Goal: Task Accomplishment & Management: Manage account settings

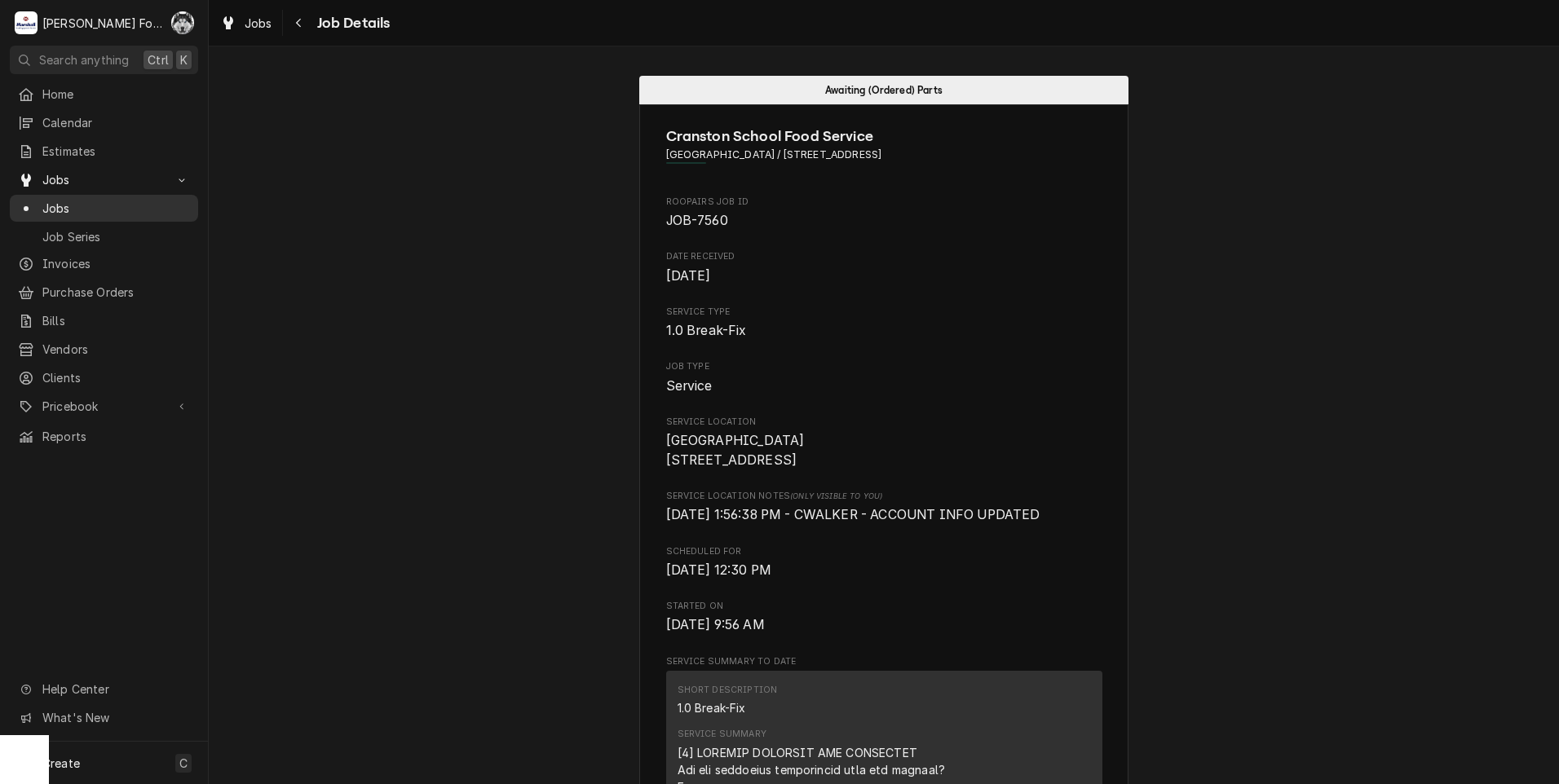
click at [74, 200] on span "Jobs" at bounding box center [115, 208] width 147 height 17
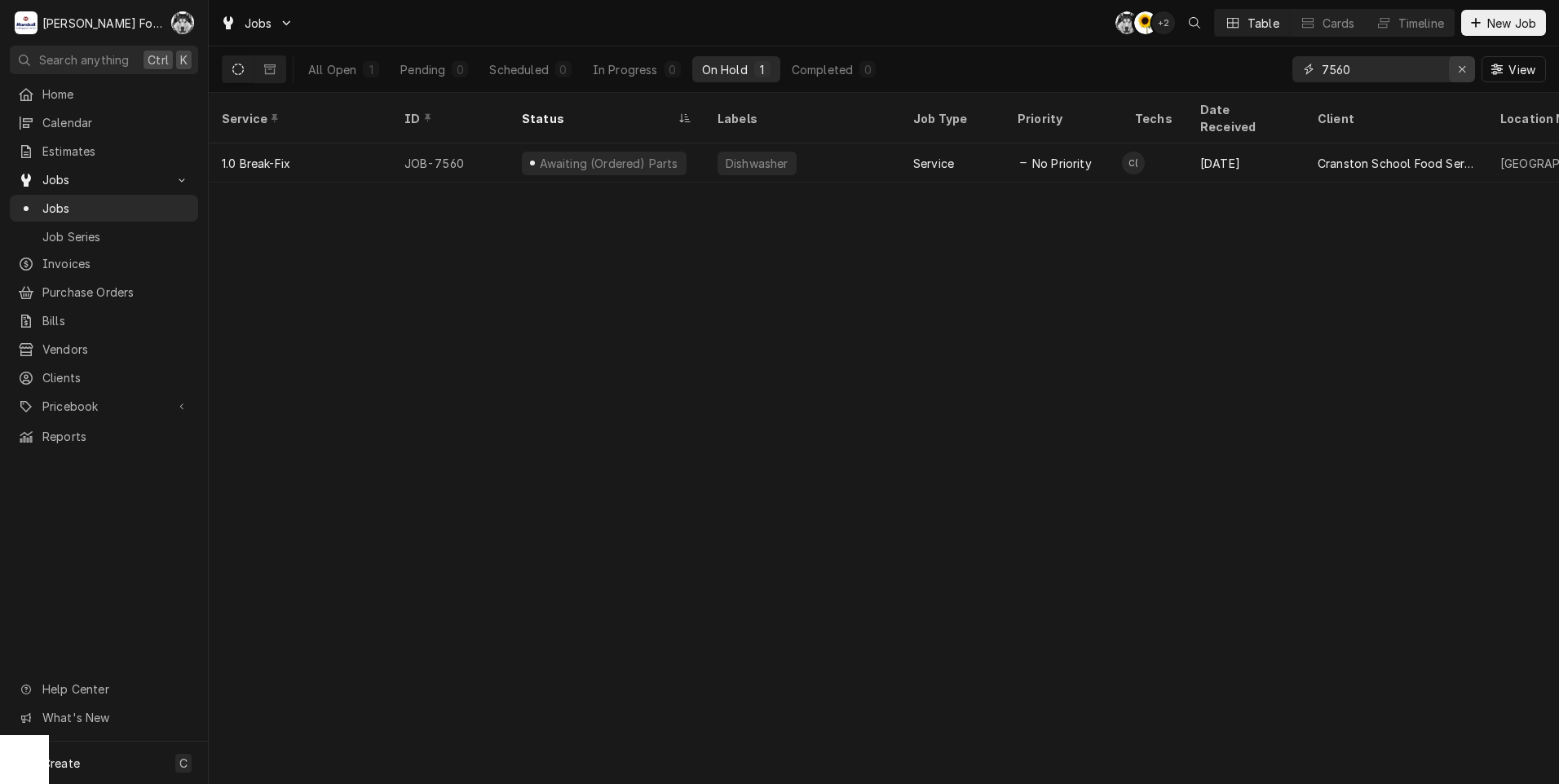
click at [1461, 68] on icon "Erase input" at bounding box center [1462, 69] width 9 height 11
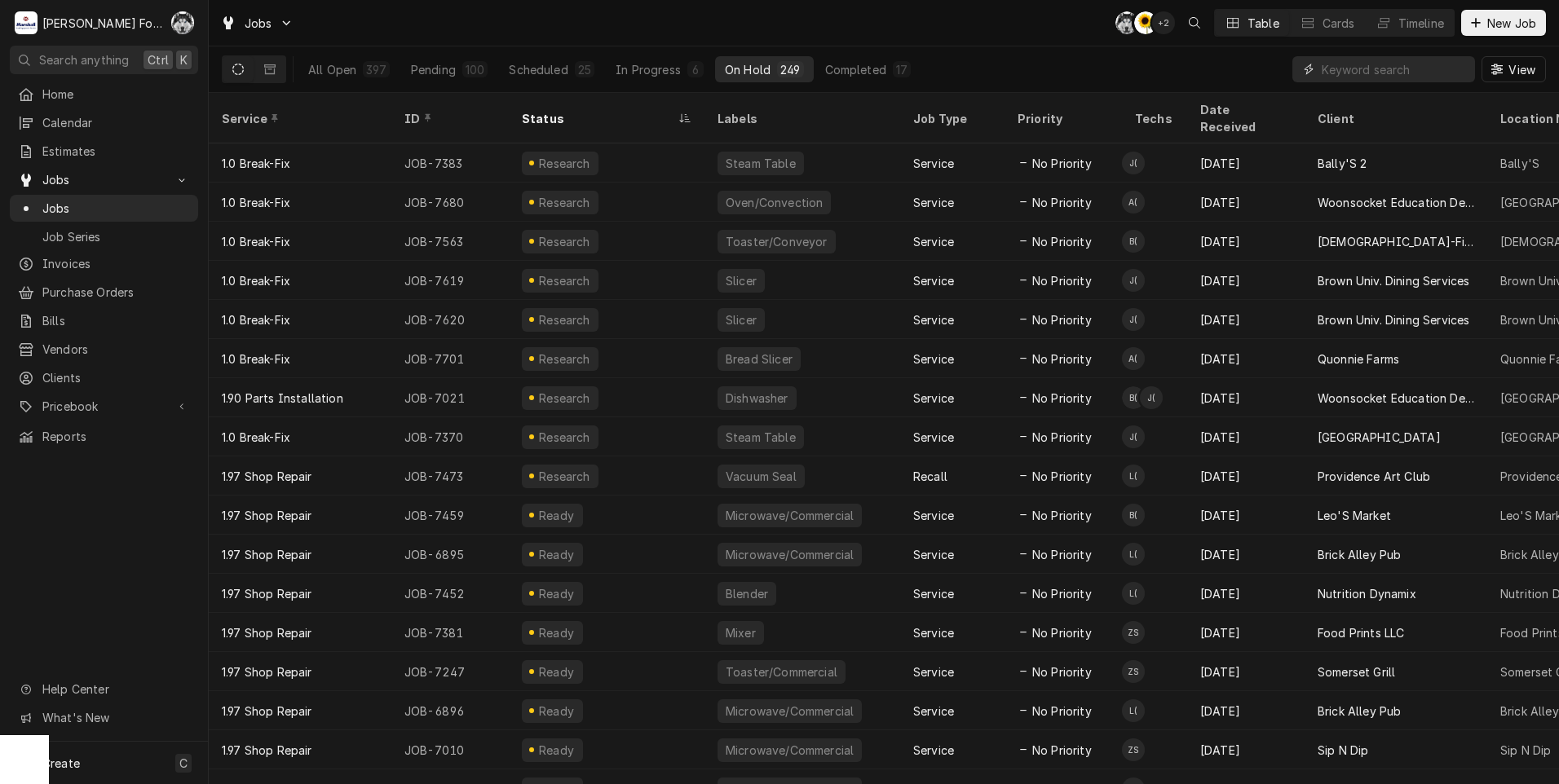
click at [1331, 72] on input "Dynamic Content Wrapper" at bounding box center [1394, 69] width 145 height 26
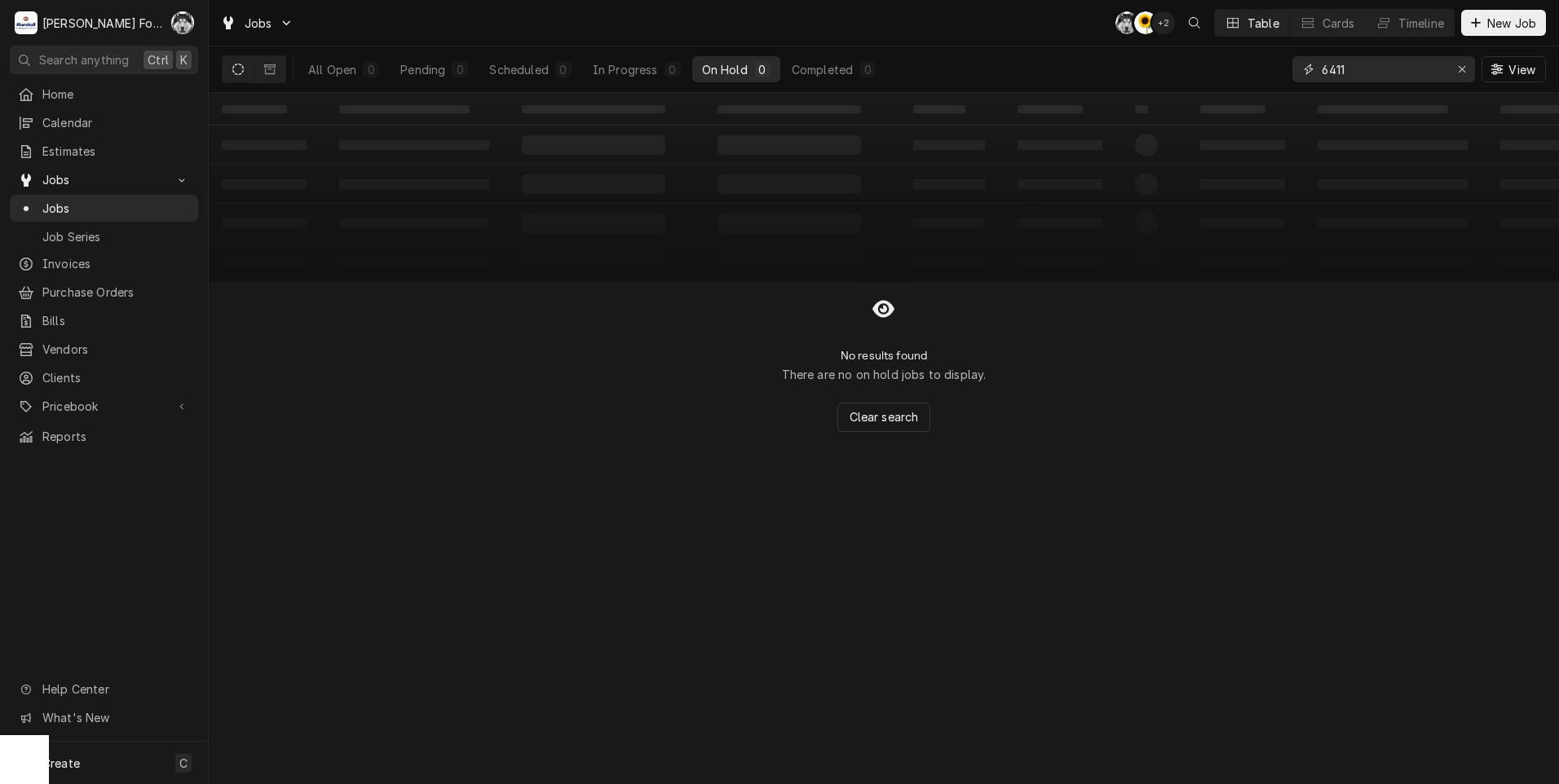
drag, startPoint x: 1357, startPoint y: 69, endPoint x: 1239, endPoint y: 63, distance: 118.2
click at [1252, 83] on div "All Open 0 Pending 0 Scheduled 0 In Progress 0 On Hold 0 Completed 0 6411 View" at bounding box center [884, 69] width 1324 height 46
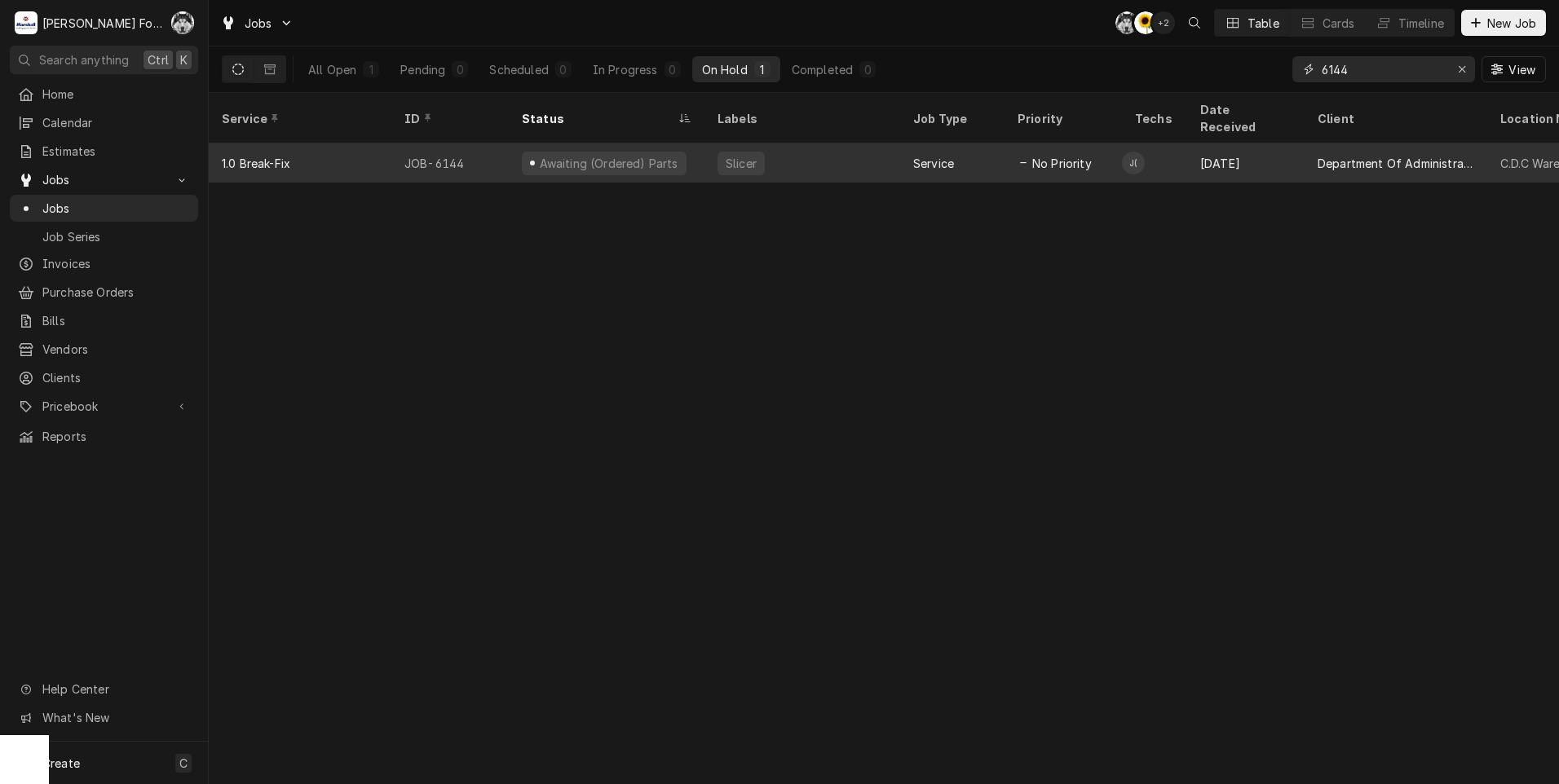
type input "6144"
click at [891, 143] on div "Slicer" at bounding box center [802, 163] width 196 height 39
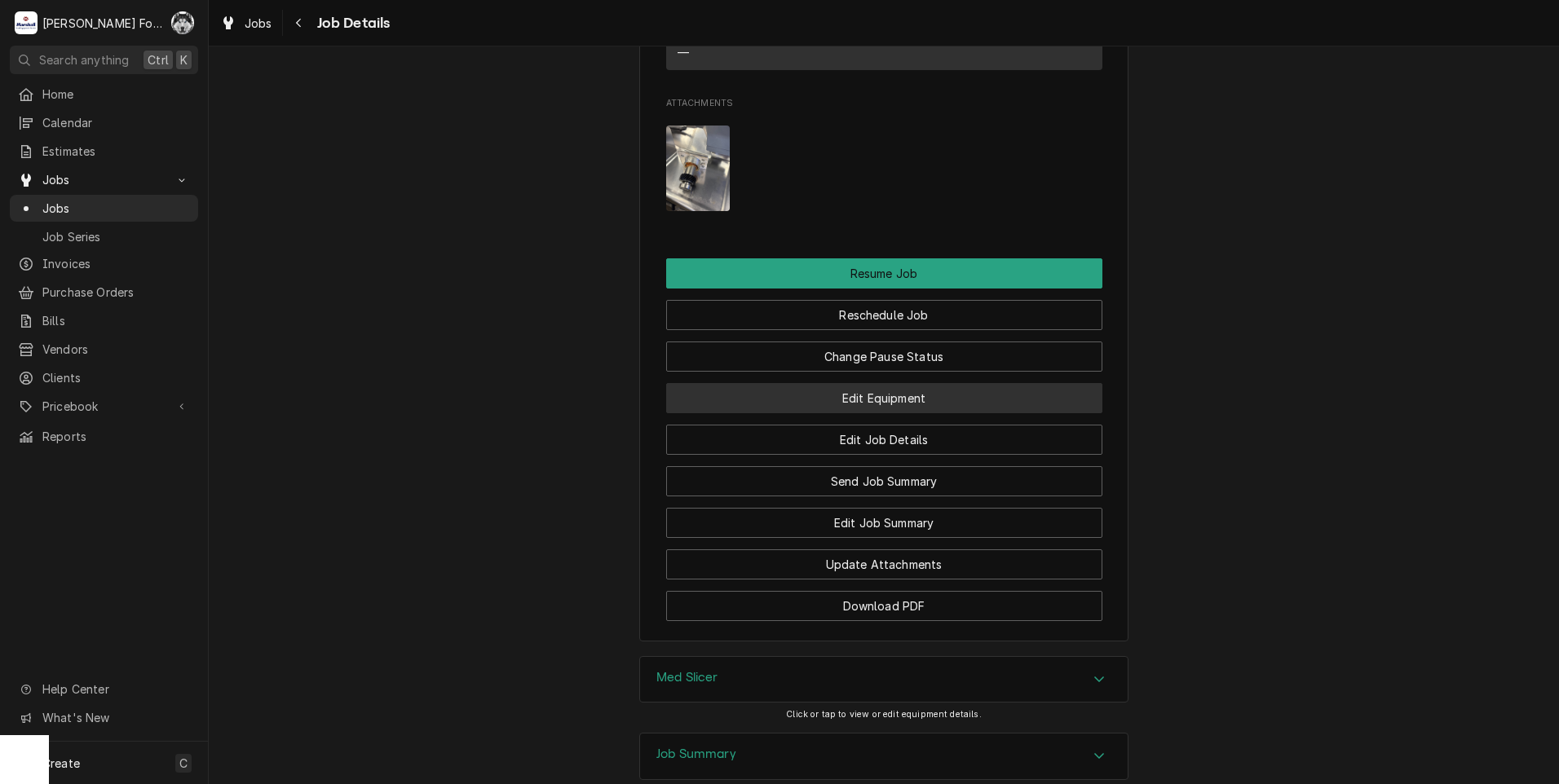
scroll to position [2142, 0]
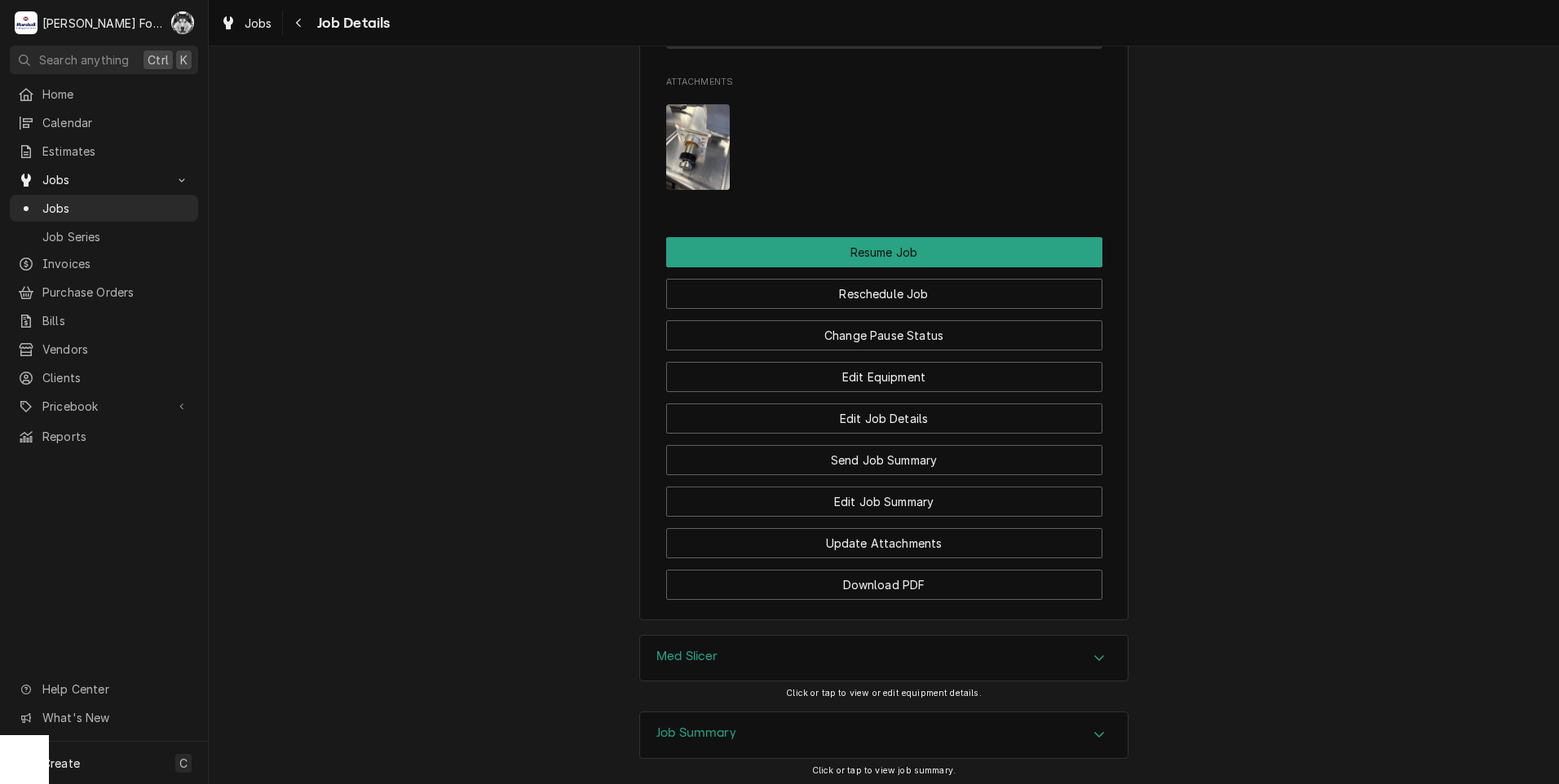
click at [757, 636] on div "Med Slicer" at bounding box center [884, 658] width 488 height 46
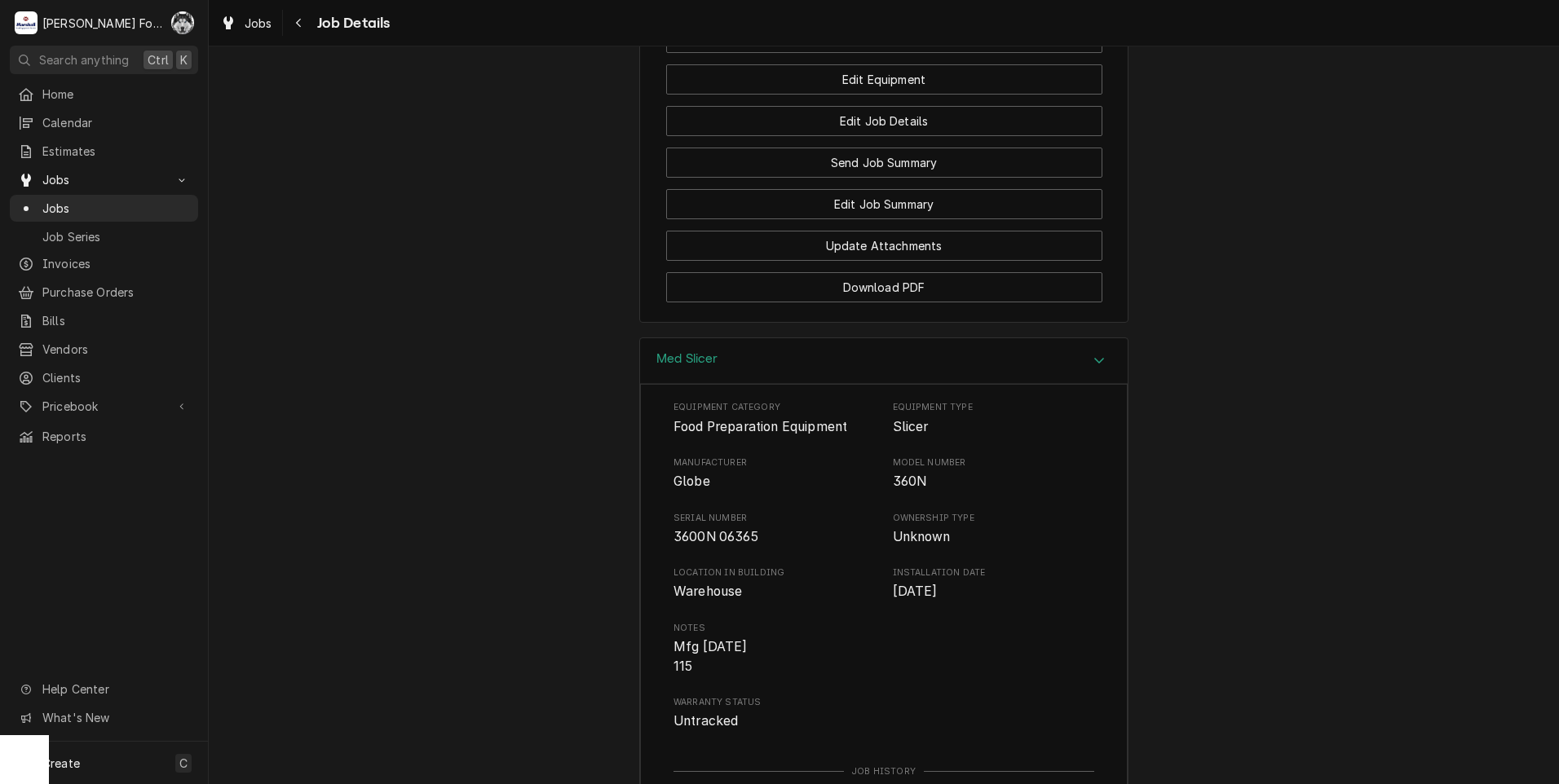
scroll to position [2629, 0]
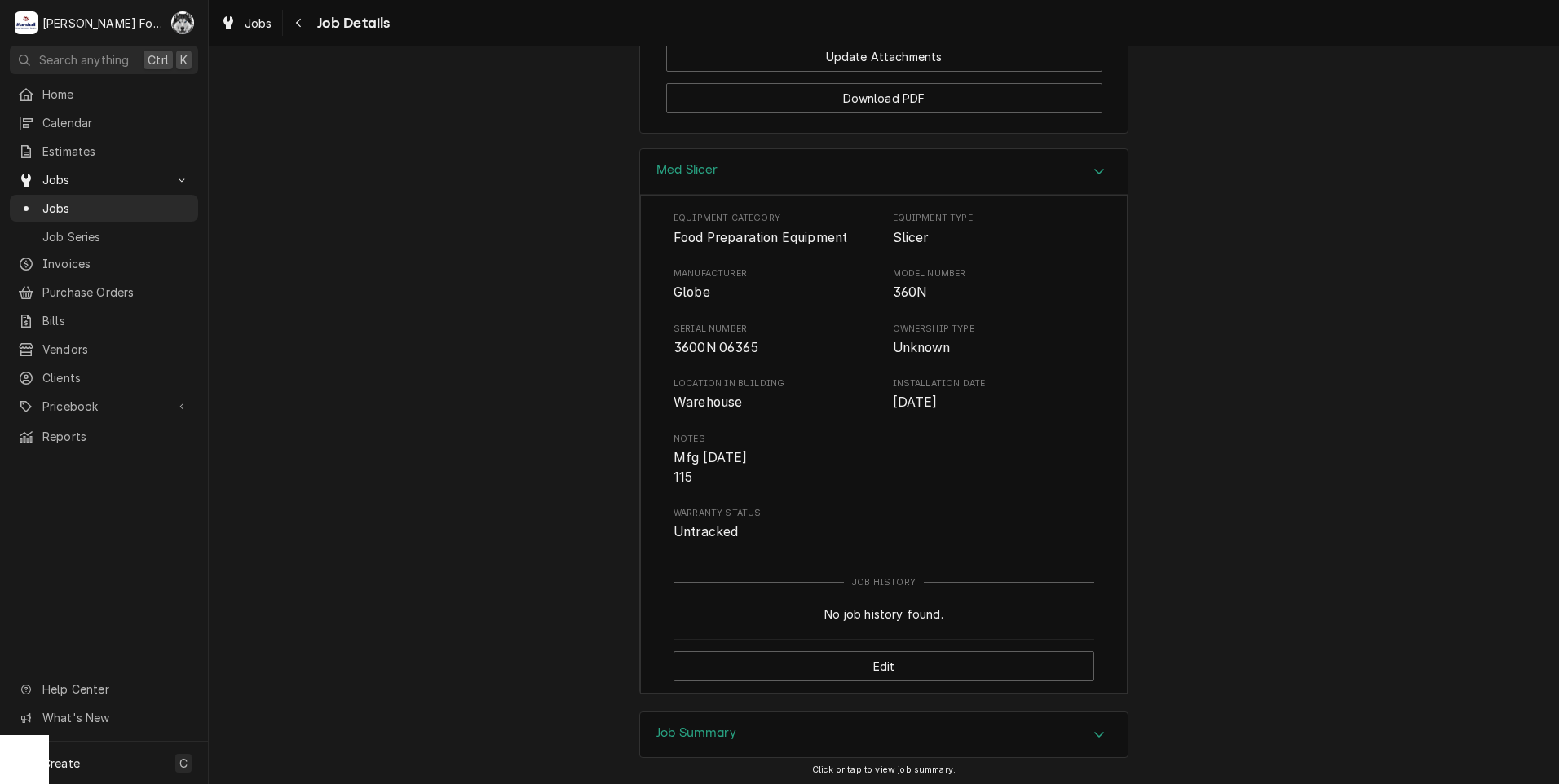
click at [673, 713] on div "Job Summary" at bounding box center [884, 735] width 488 height 46
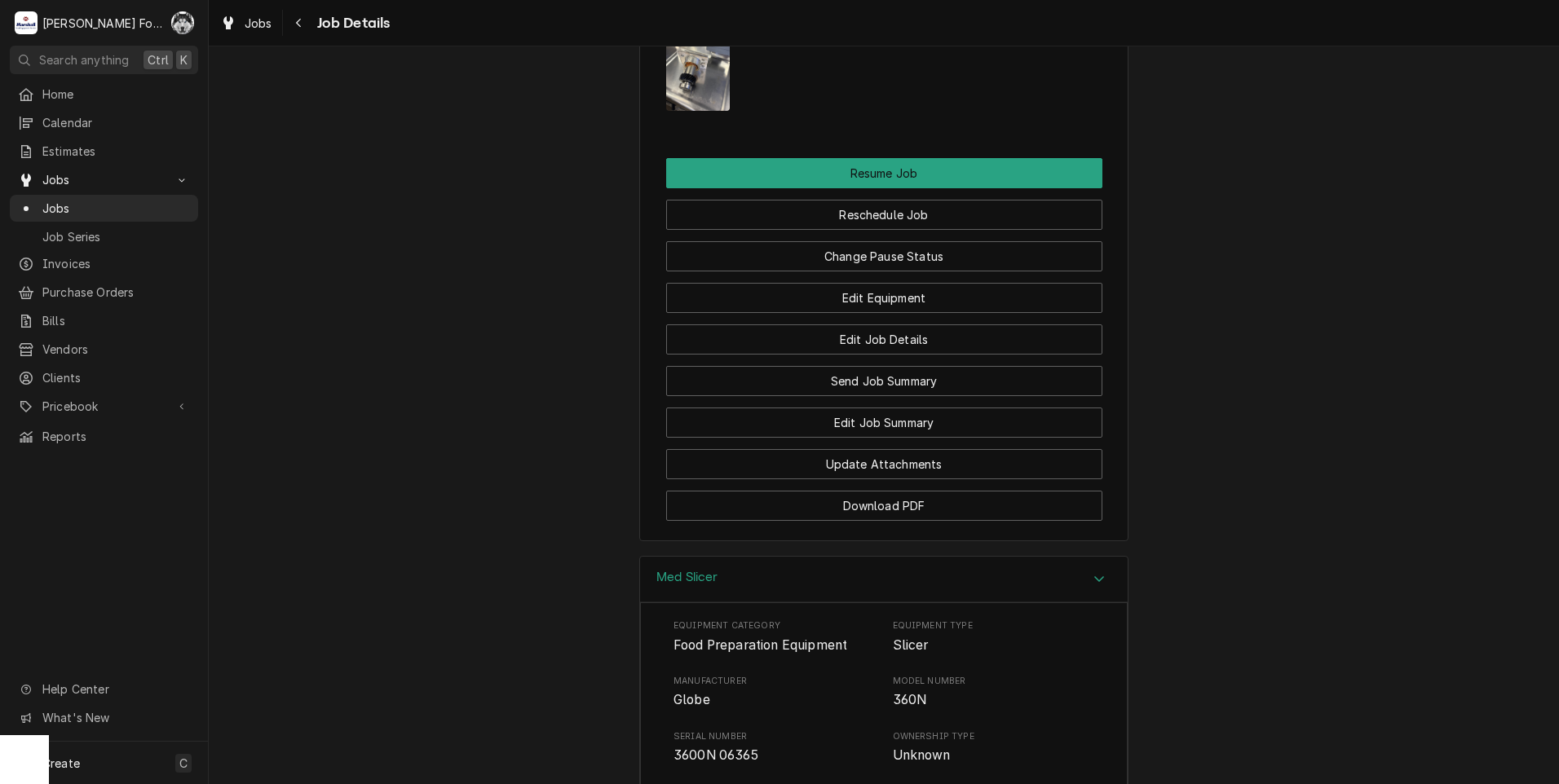
scroll to position [2085, 0]
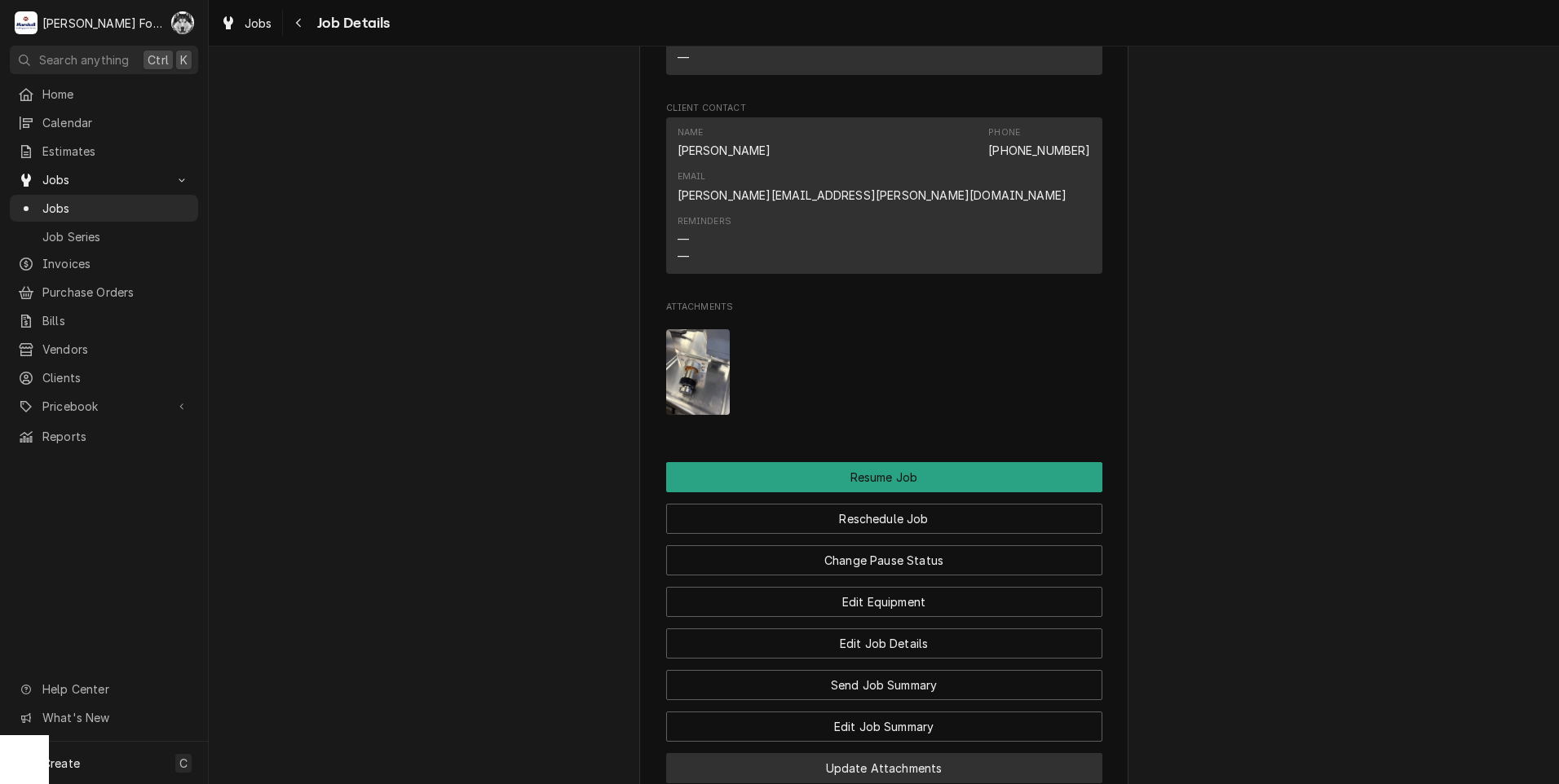
scroll to position [1950, 0]
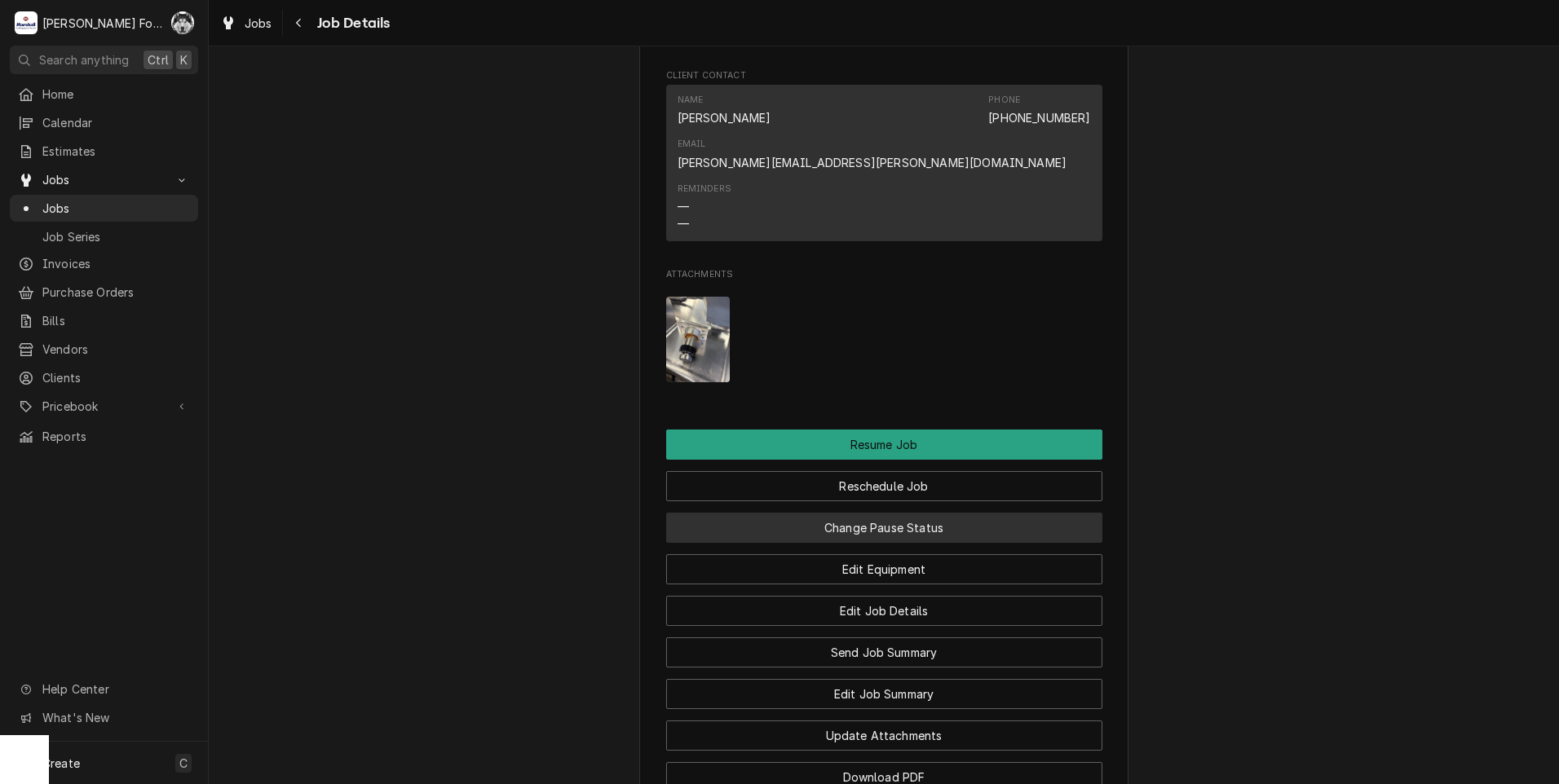
click at [861, 513] on button "Change Pause Status" at bounding box center [884, 528] width 436 height 30
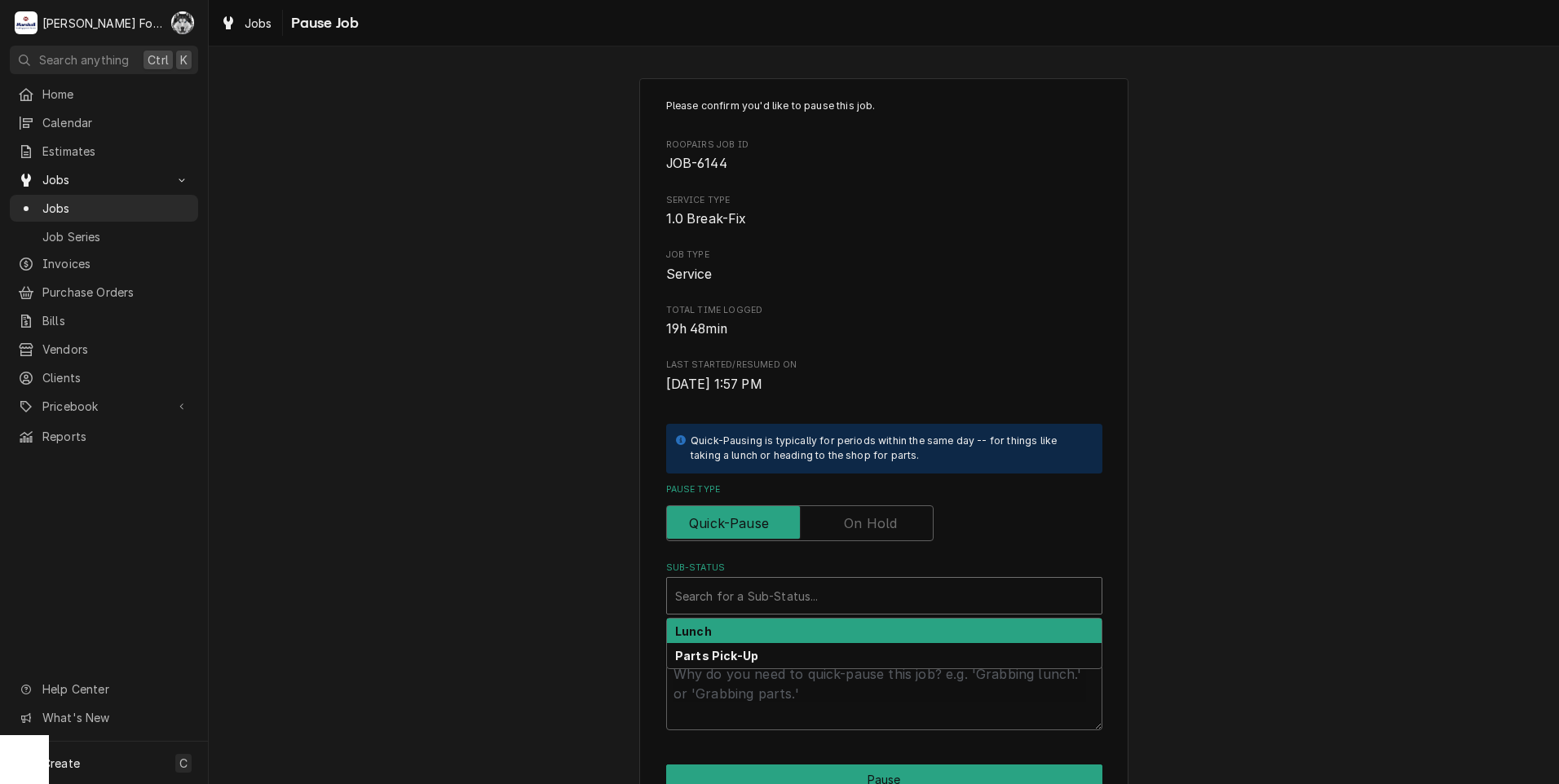
type textarea "x"
click at [775, 598] on div "Sub-Status" at bounding box center [885, 596] width 418 height 29
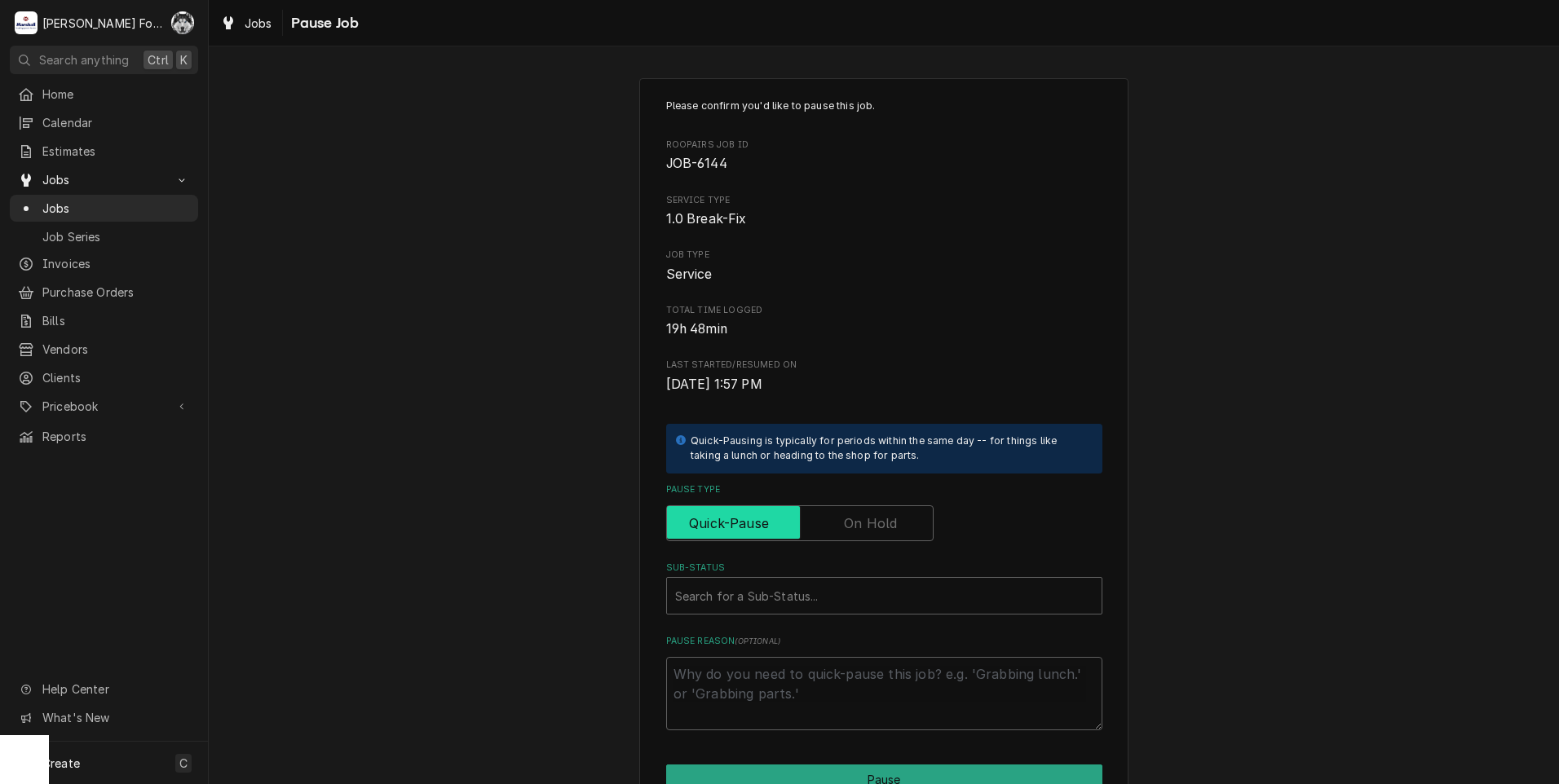
click at [893, 520] on input "Pause Type" at bounding box center [799, 523] width 252 height 36
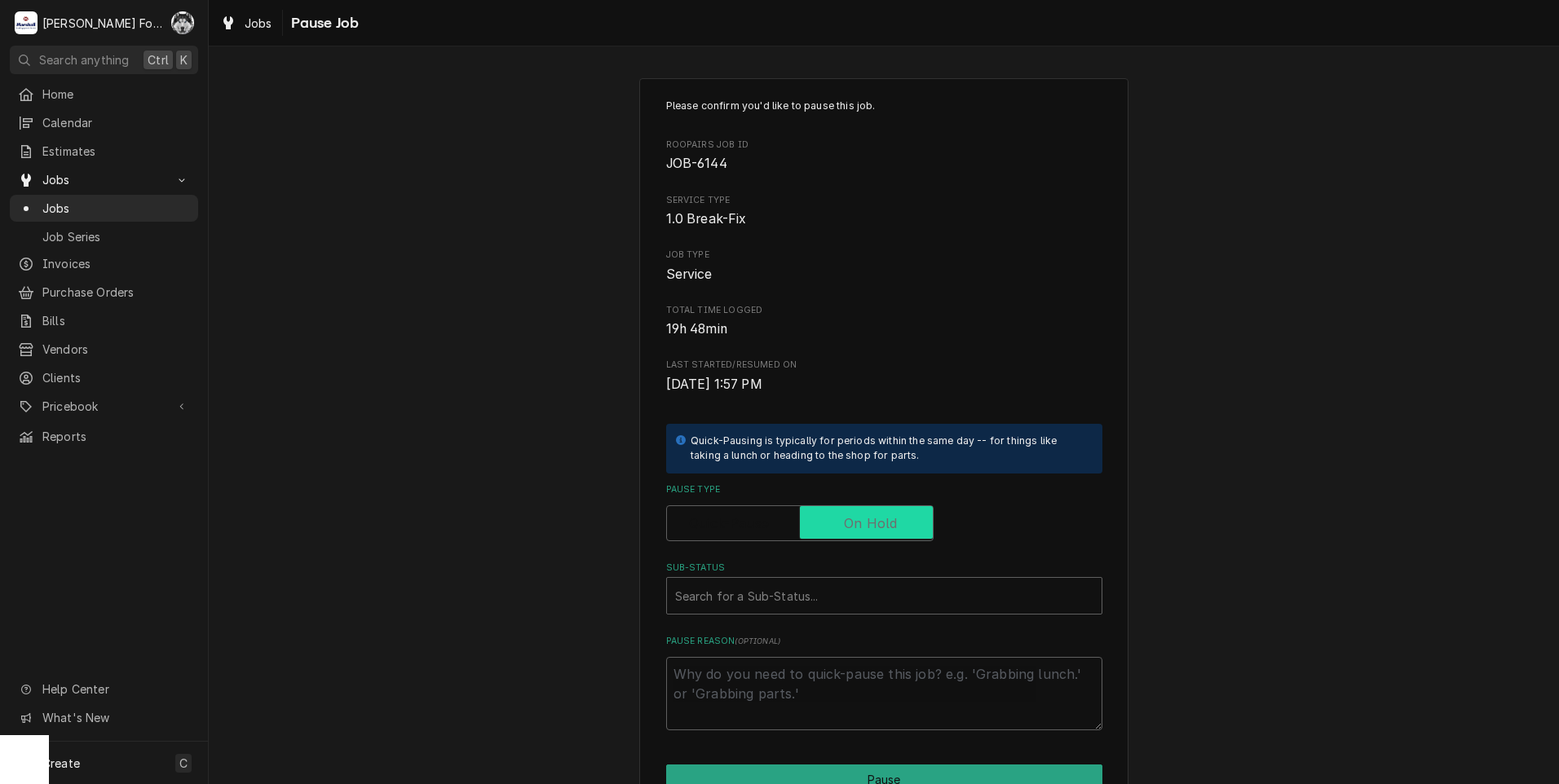
checkbox input "true"
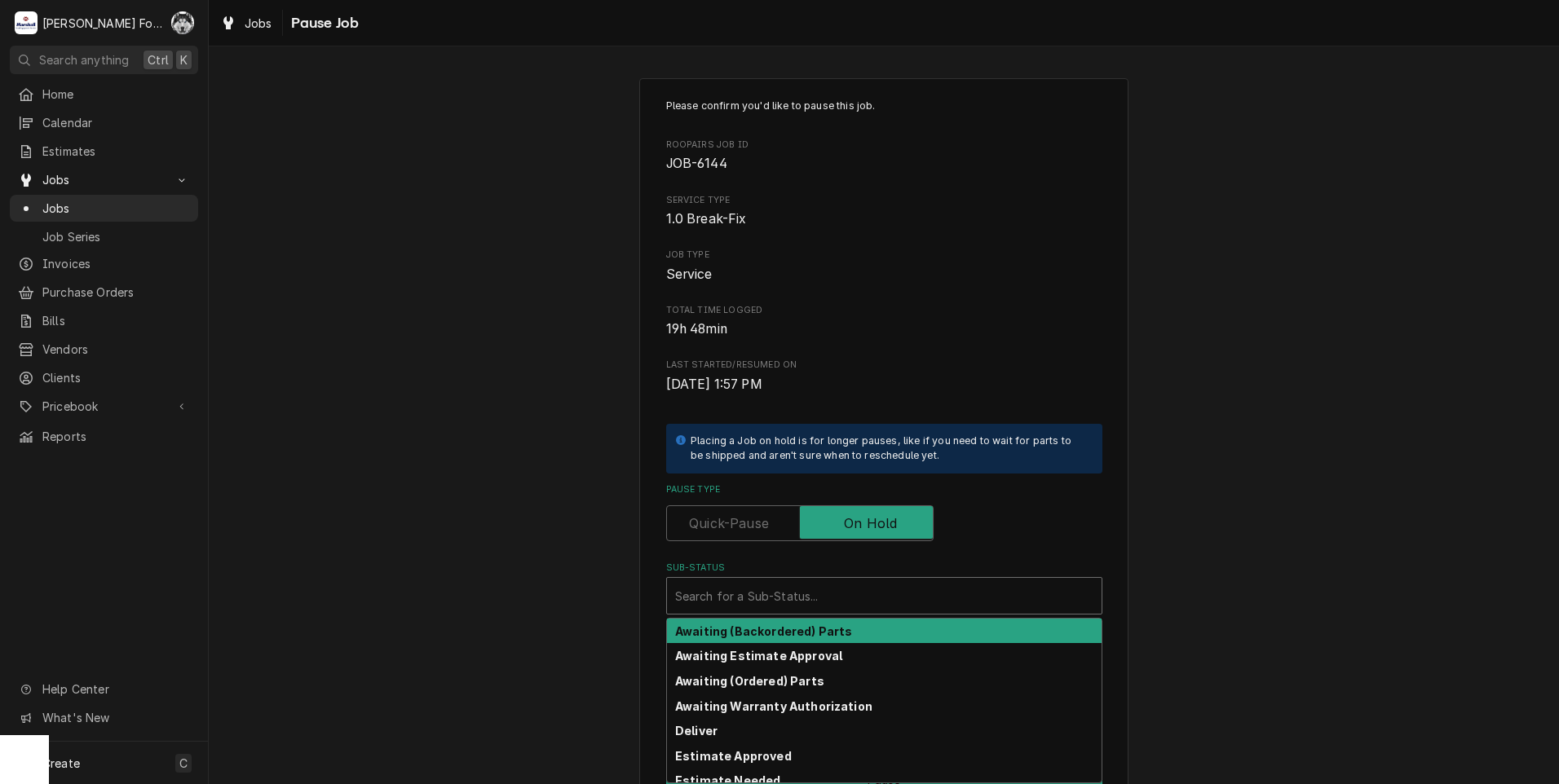
drag, startPoint x: 825, startPoint y: 588, endPoint x: 815, endPoint y: 612, distance: 26.0
click at [825, 591] on div "Sub-Status" at bounding box center [885, 596] width 418 height 29
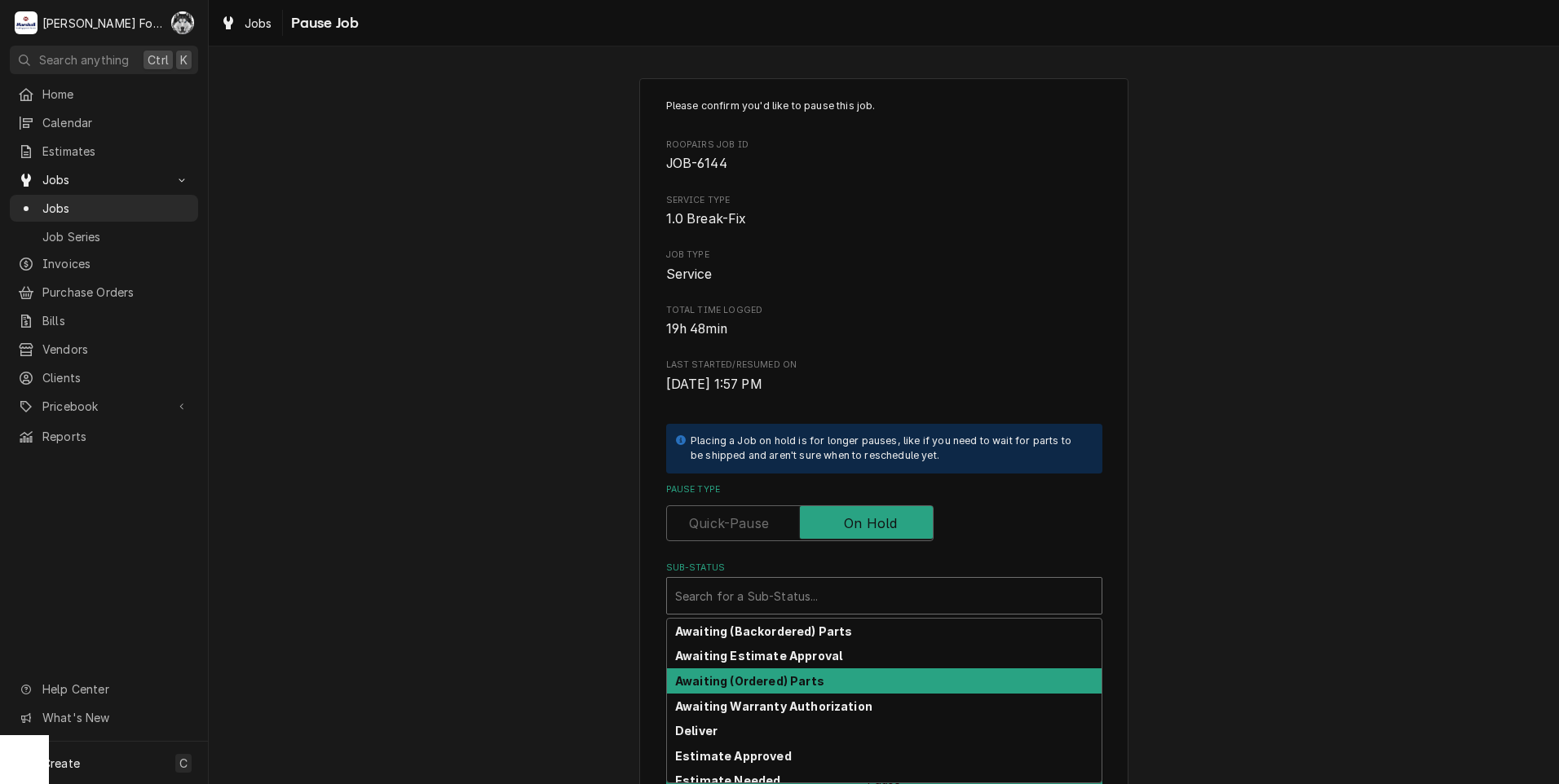
click at [764, 686] on strong "Awaiting (Ordered) Parts" at bounding box center [749, 681] width 149 height 14
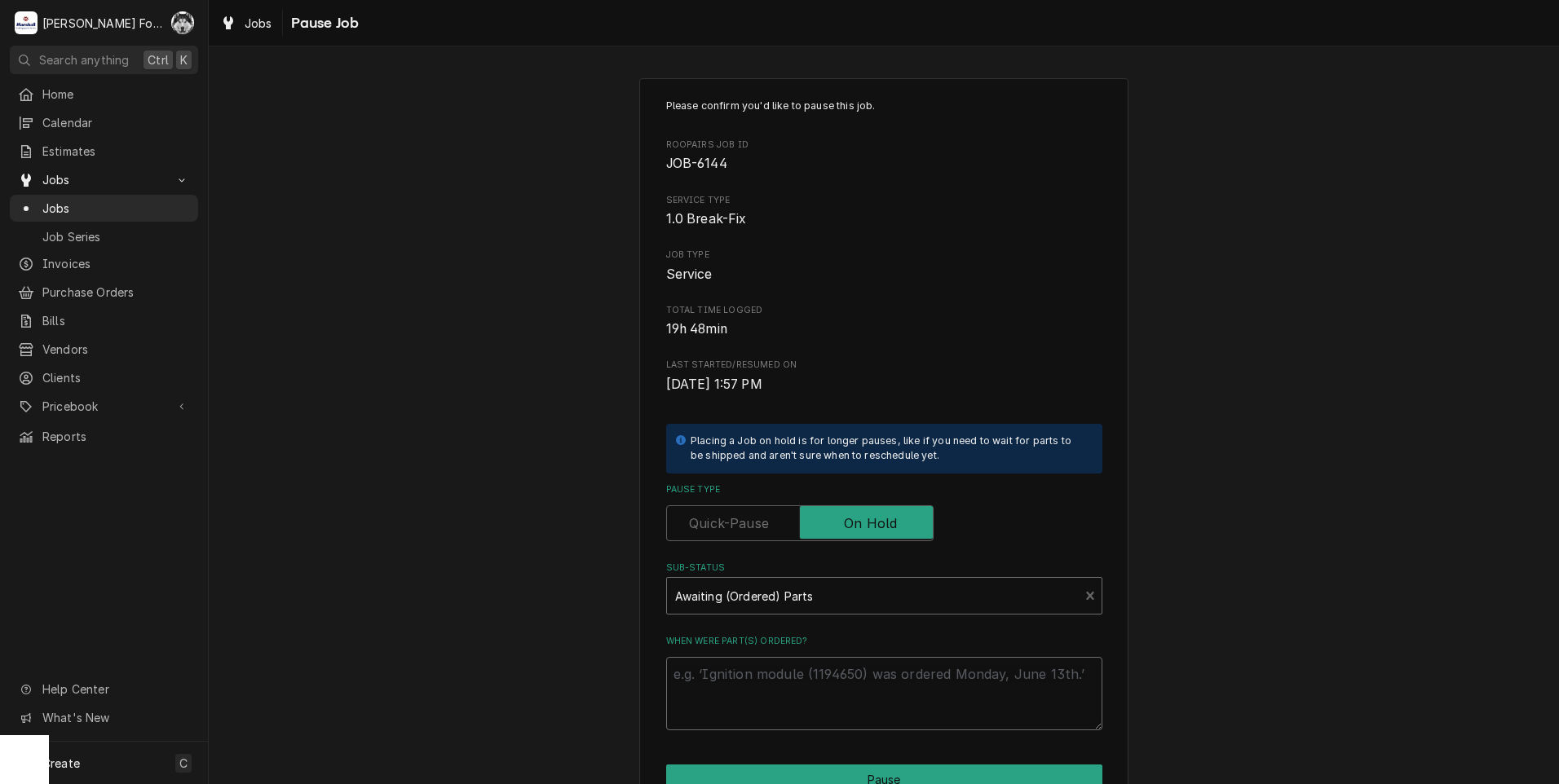
click at [758, 690] on textarea "When were part(s) ordered?" at bounding box center [884, 694] width 436 height 73
type textarea "x"
type textarea "e"
type textarea "x"
type textarea "et"
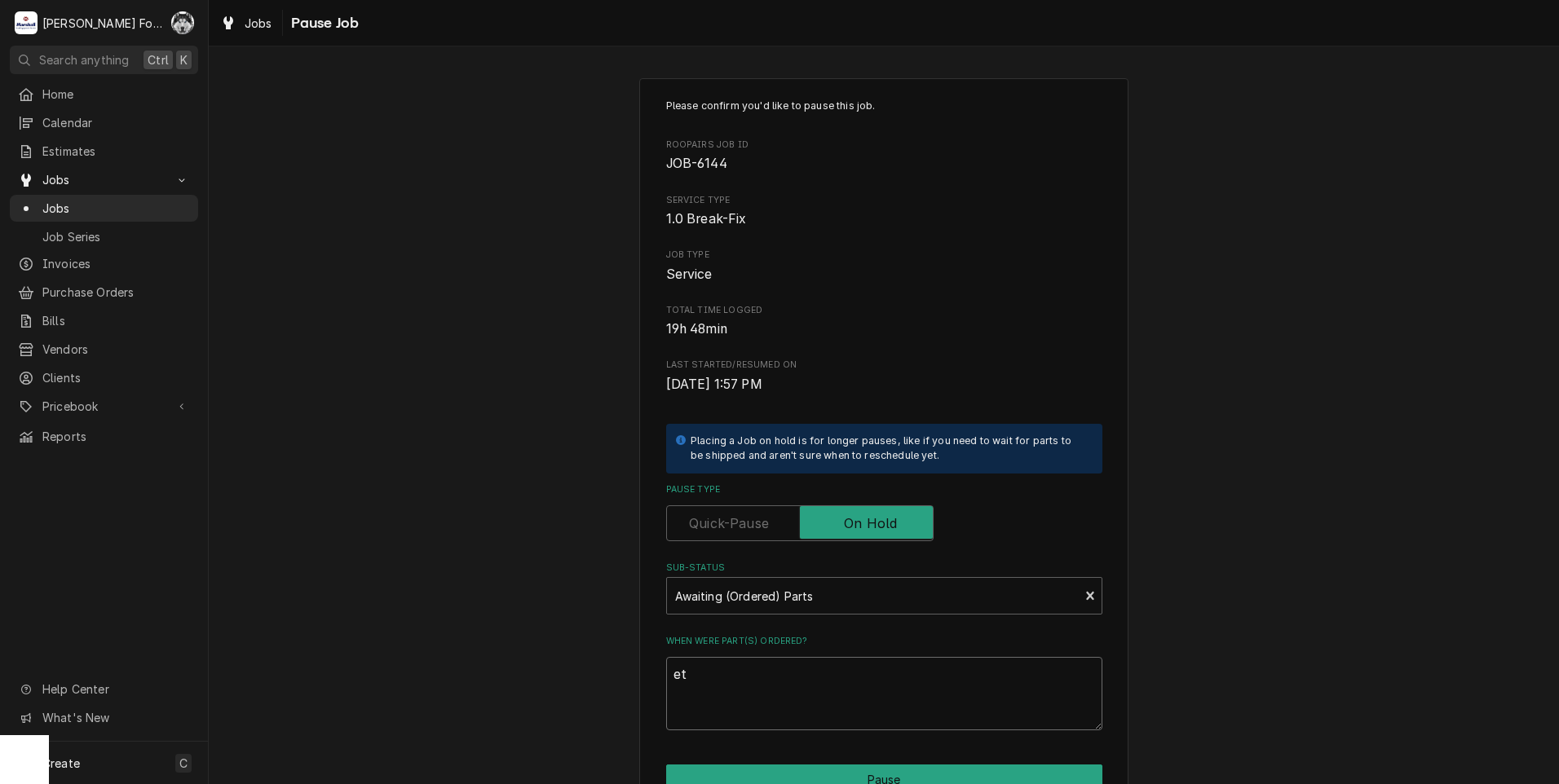
type textarea "x"
type textarea "eta"
type textarea "x"
type textarea "eta"
type textarea "x"
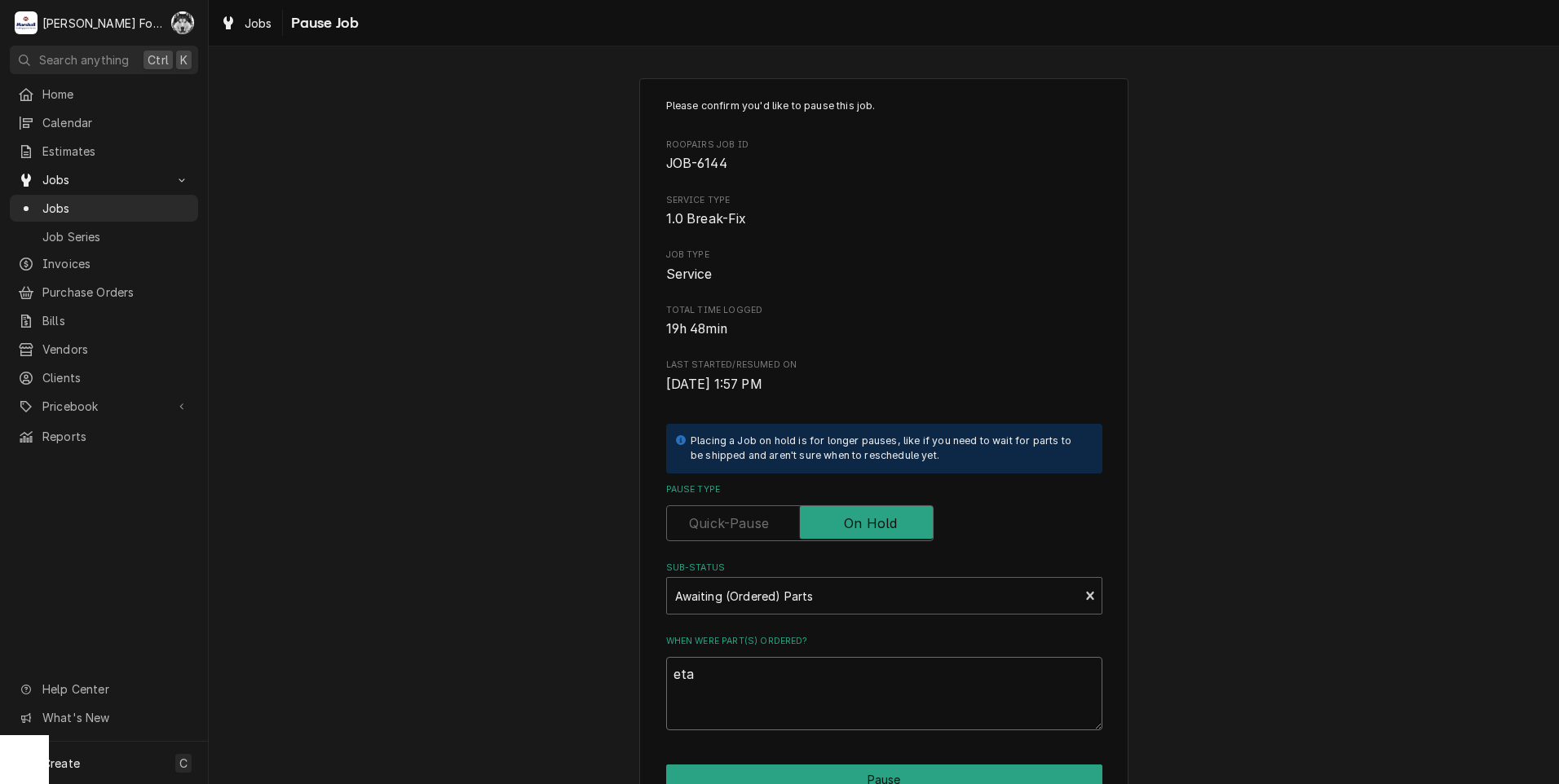
type textarea "eta 1"
type textarea "x"
type textarea "eta 10"
type textarea "x"
type textarea "eta 10/"
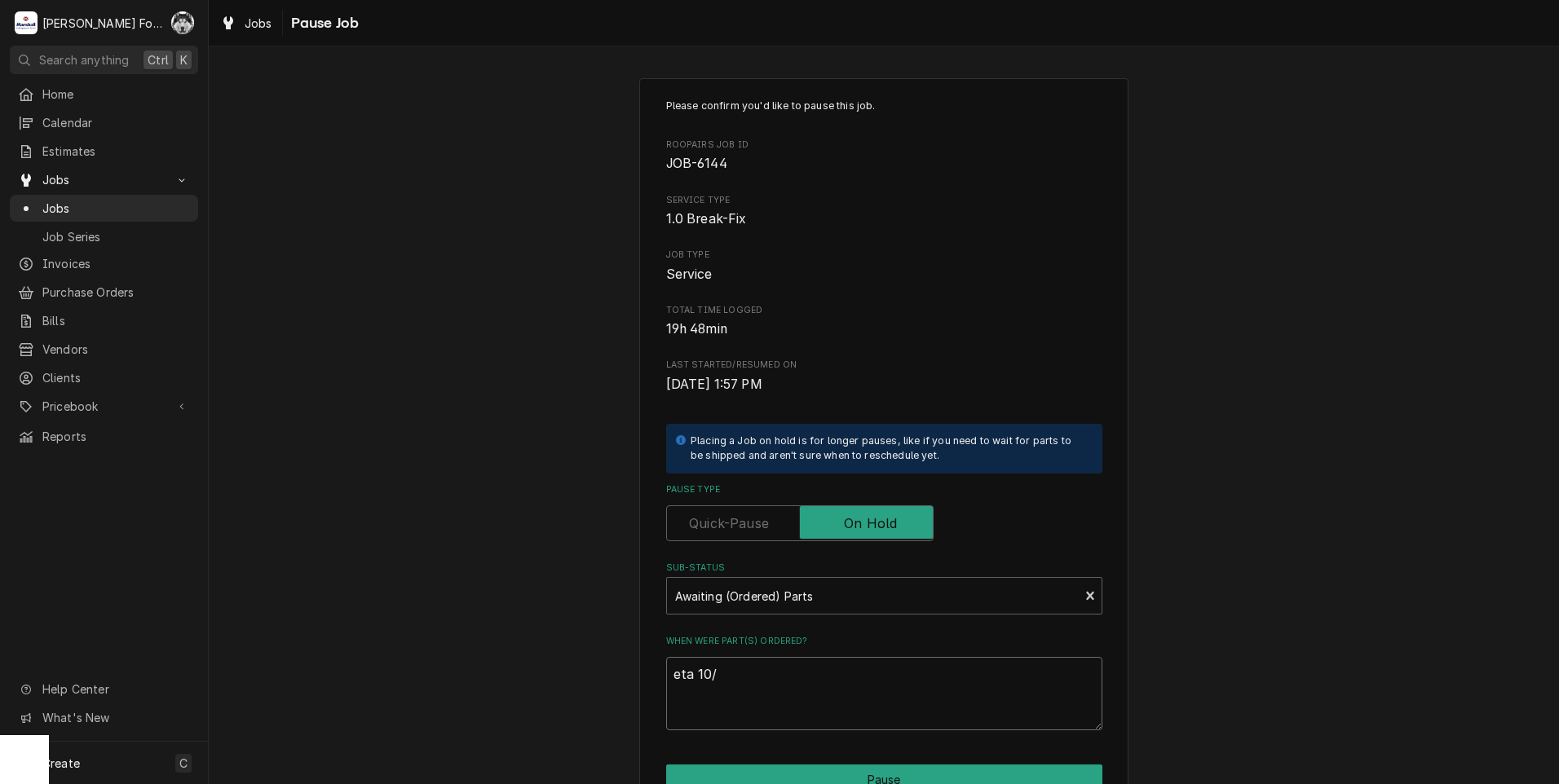
type textarea "x"
type textarea "eta 10/2"
type textarea "x"
type textarea "eta 10/20"
type textarea "x"
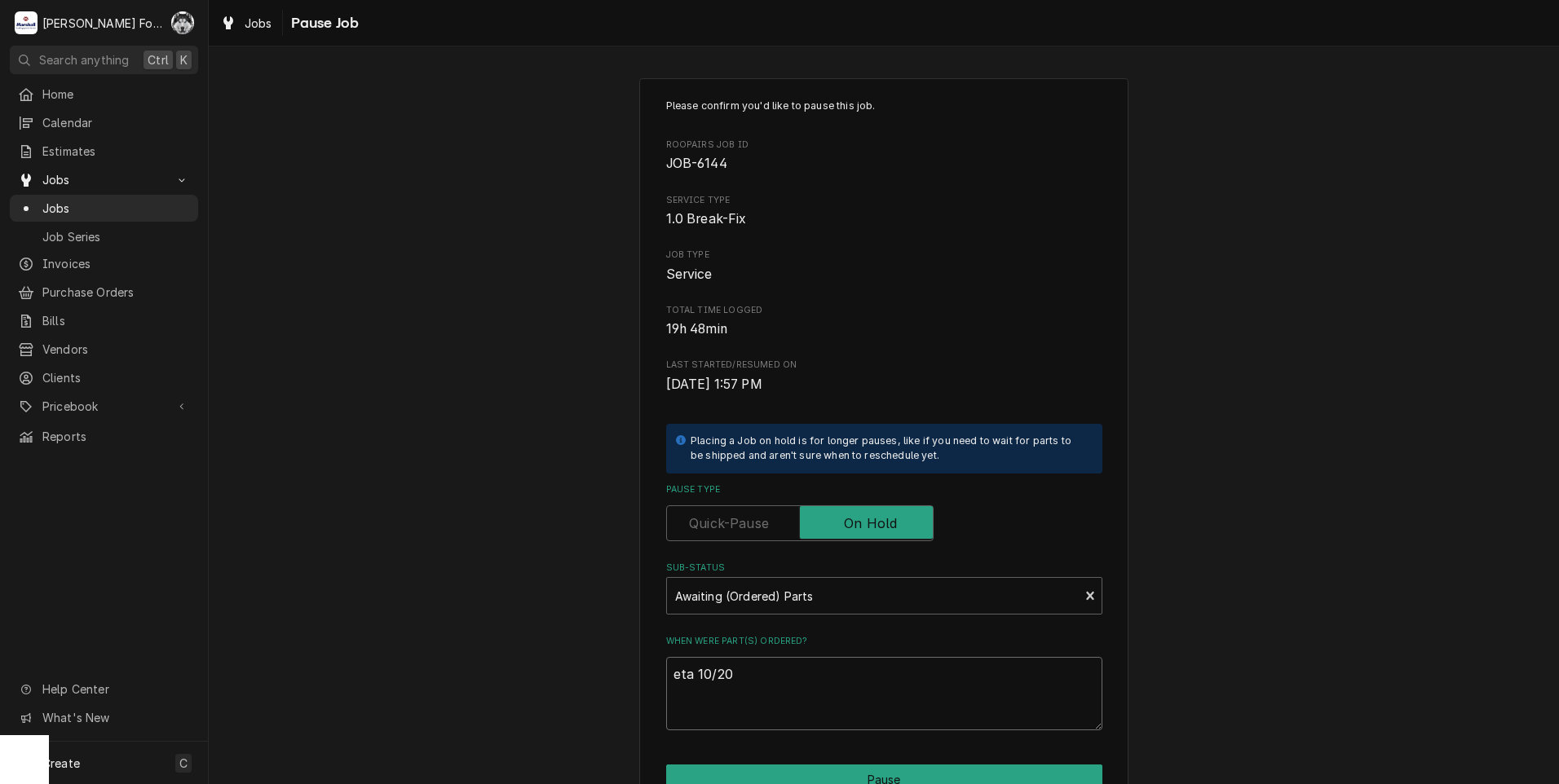
type textarea "eta 10/20"
type textarea "x"
type textarea "eta 10/20 f"
type textarea "x"
type textarea "eta 10/20"
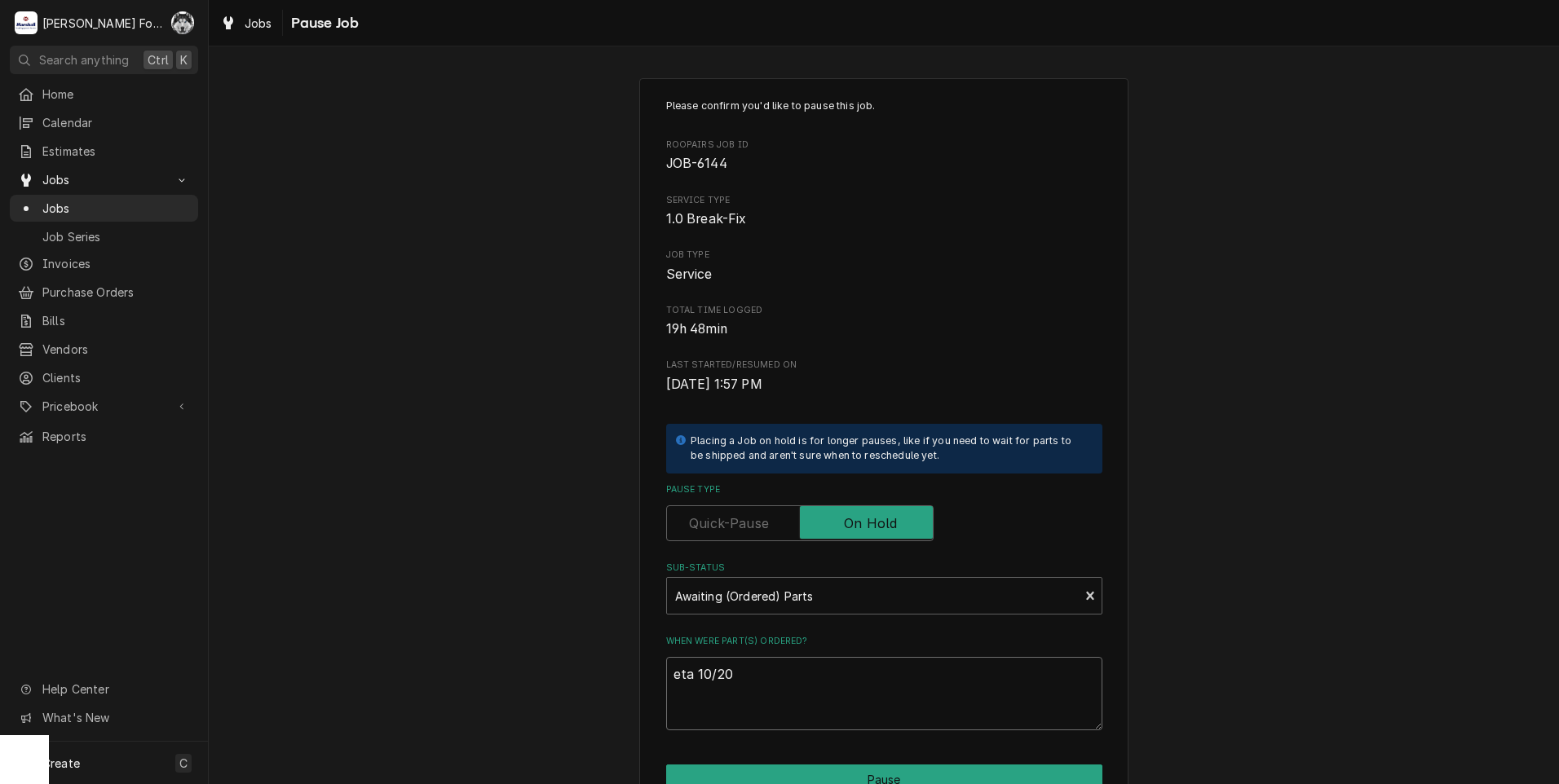
type textarea "x"
type textarea "eta 10/20 w"
type textarea "x"
type textarea "eta 10/20 wa"
type textarea "x"
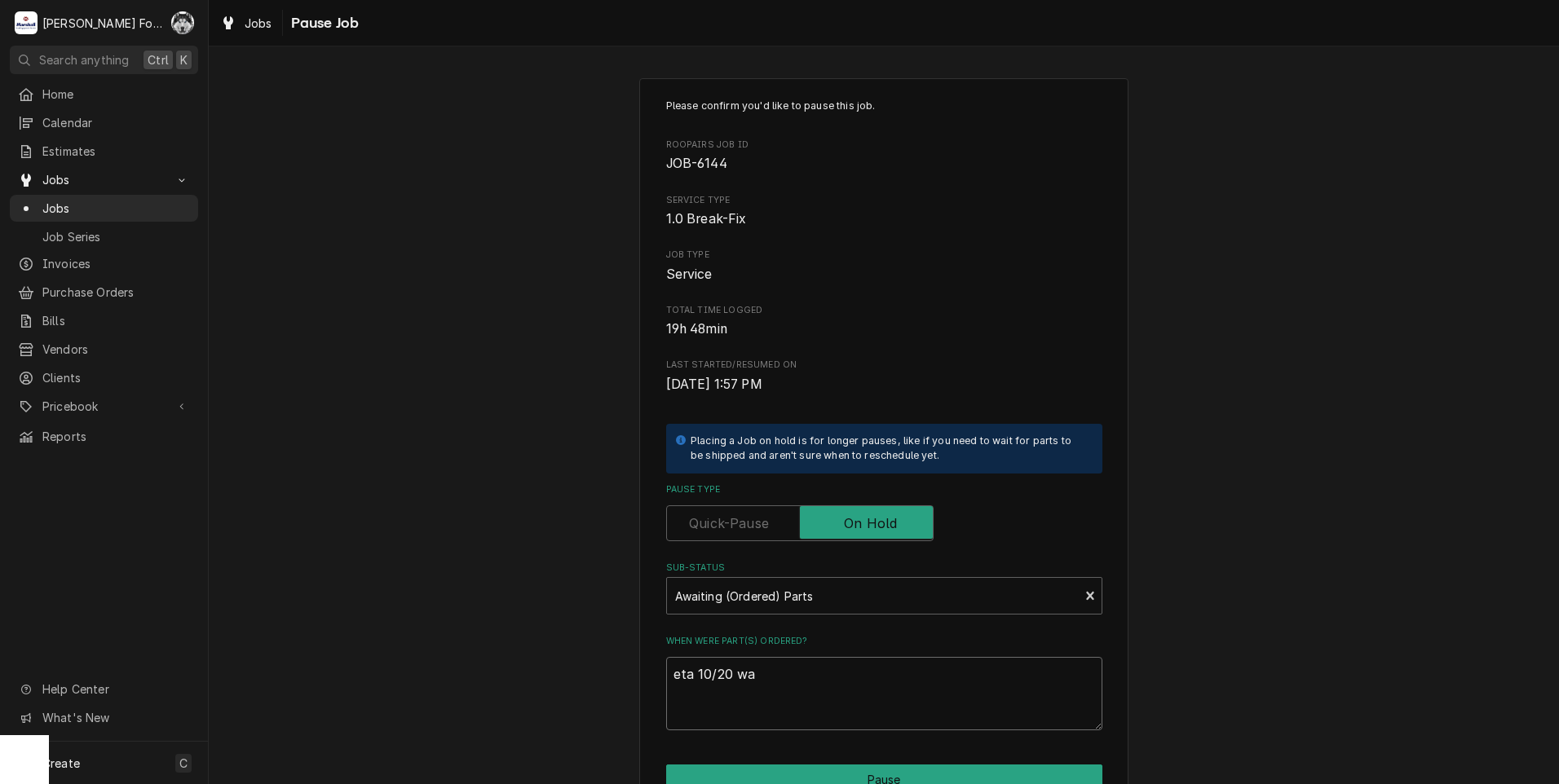
type textarea "eta 10/20 wai"
type textarea "x"
type textarea "eta 10/20 wait"
type textarea "x"
type textarea "eta 10/20 waiti"
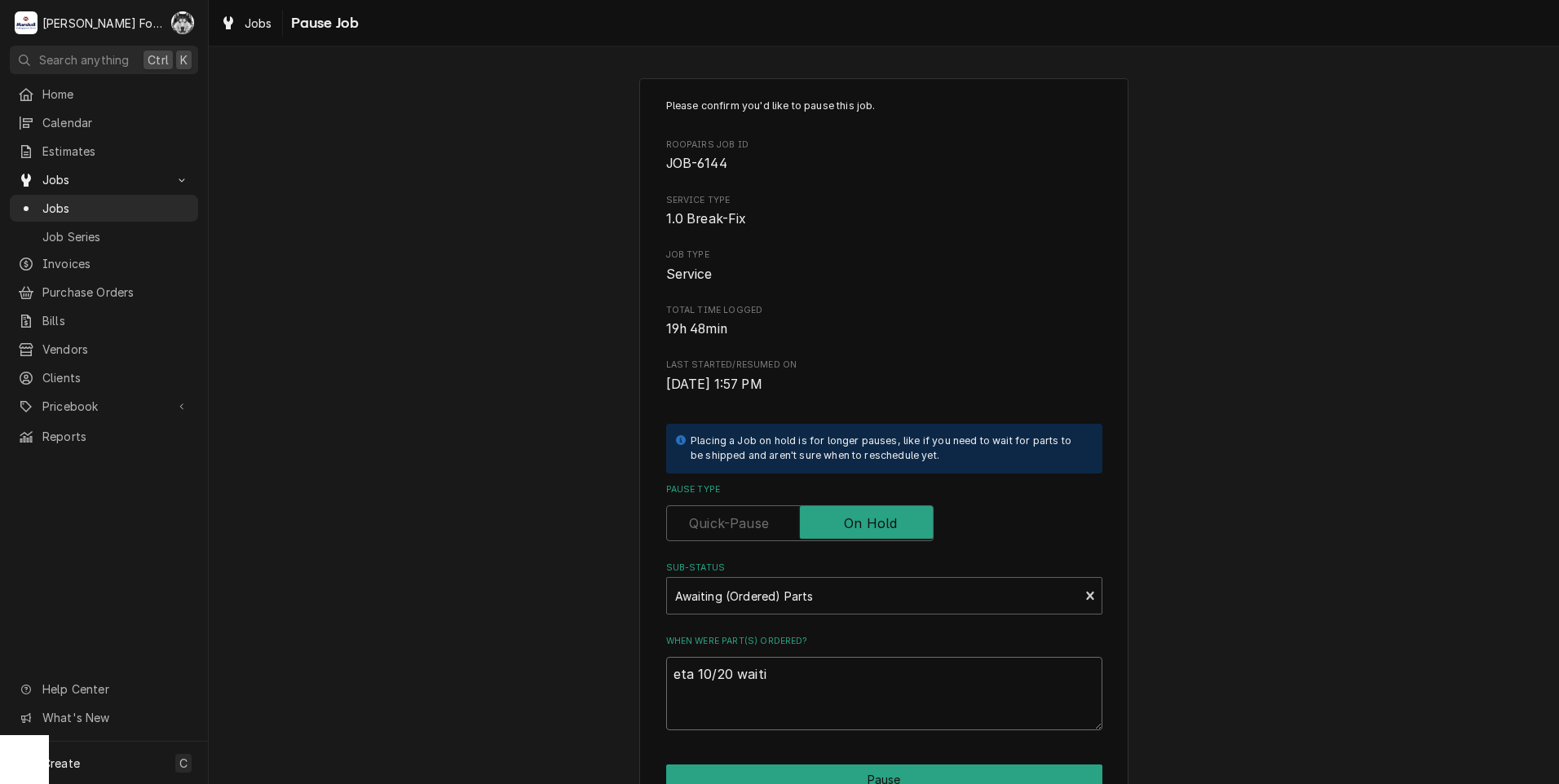
type textarea "x"
type textarea "eta 10/20 waitin"
type textarea "x"
type textarea "eta 10/20 waiting"
type textarea "x"
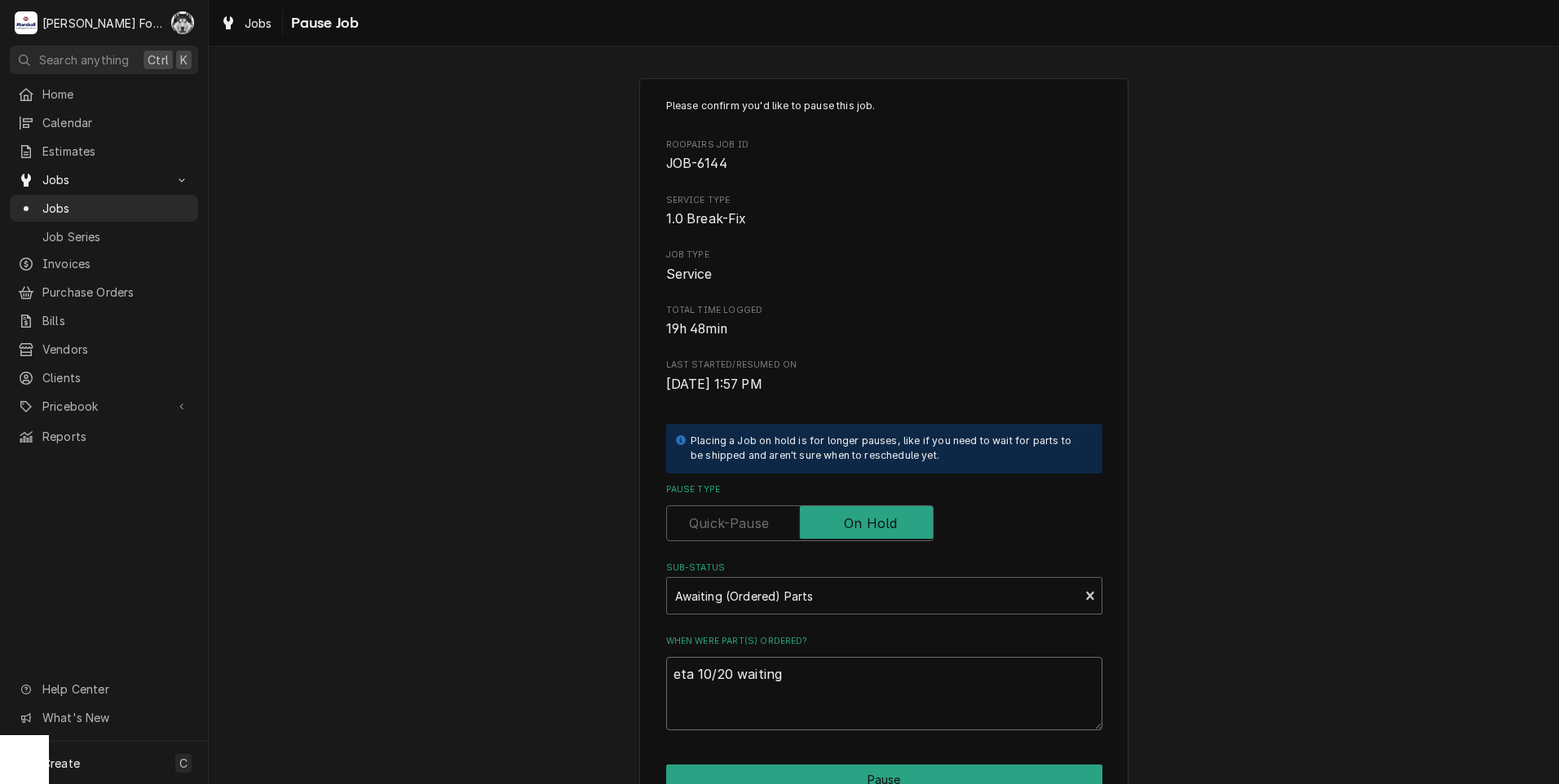
type textarea "eta 10/20 waiting"
type textarea "x"
type textarea "eta 10/20 waiting o"
type textarea "x"
type textarea "eta 10/20 waiting on"
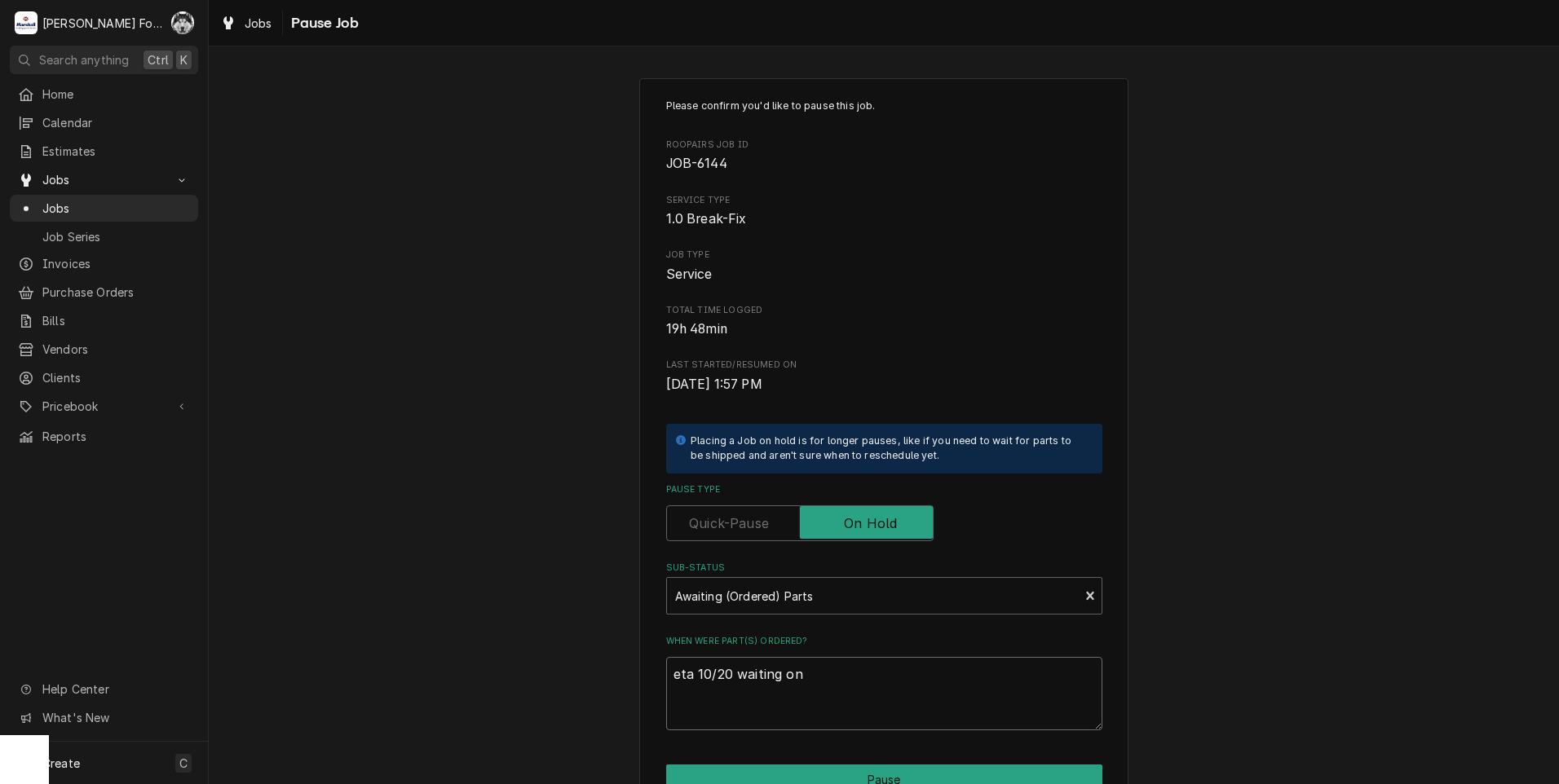
type textarea "x"
type textarea "eta 10/20 waiting on"
type textarea "x"
type textarea "eta 10/20 waiting on u"
type textarea "x"
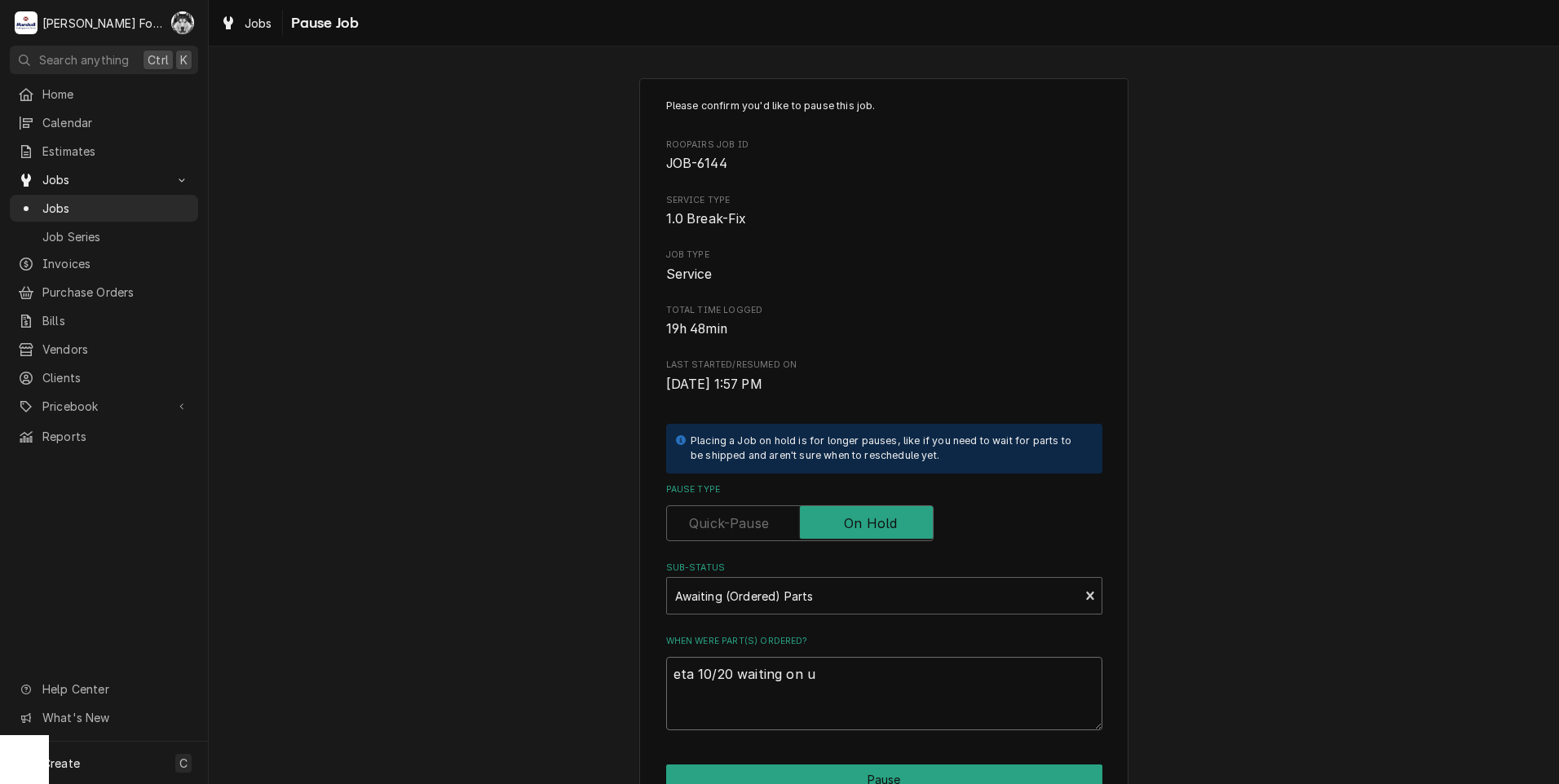
type textarea "eta 10/20 waiting on uo"
type textarea "x"
type textarea "eta 10/20 waiting on u"
type textarea "x"
type textarea "eta 10/20 waiting on up"
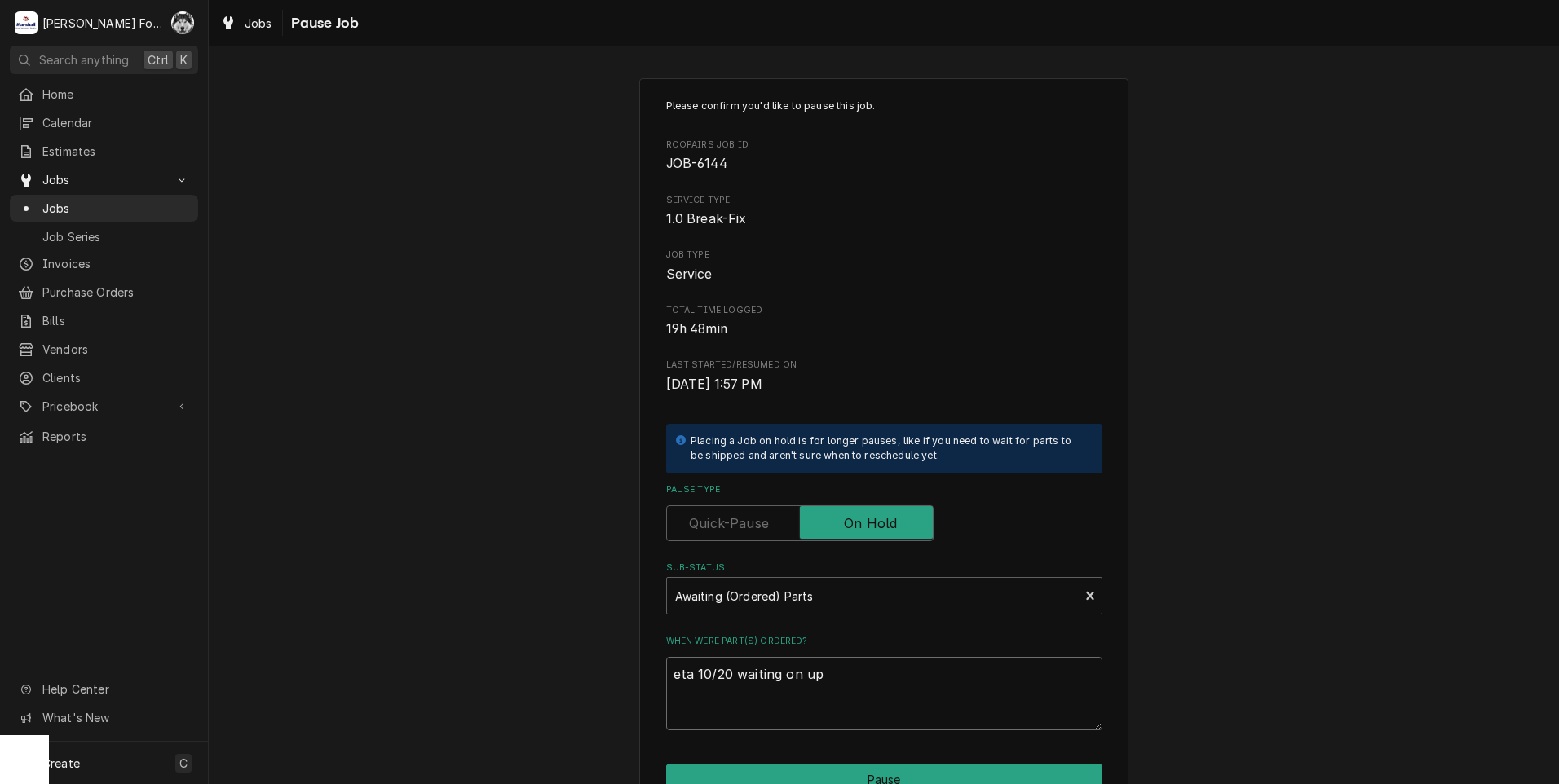
type textarea "x"
type textarea "eta 10/20 waiting on upp"
type textarea "x"
type textarea "eta 10/20 waiting on uppe"
type textarea "x"
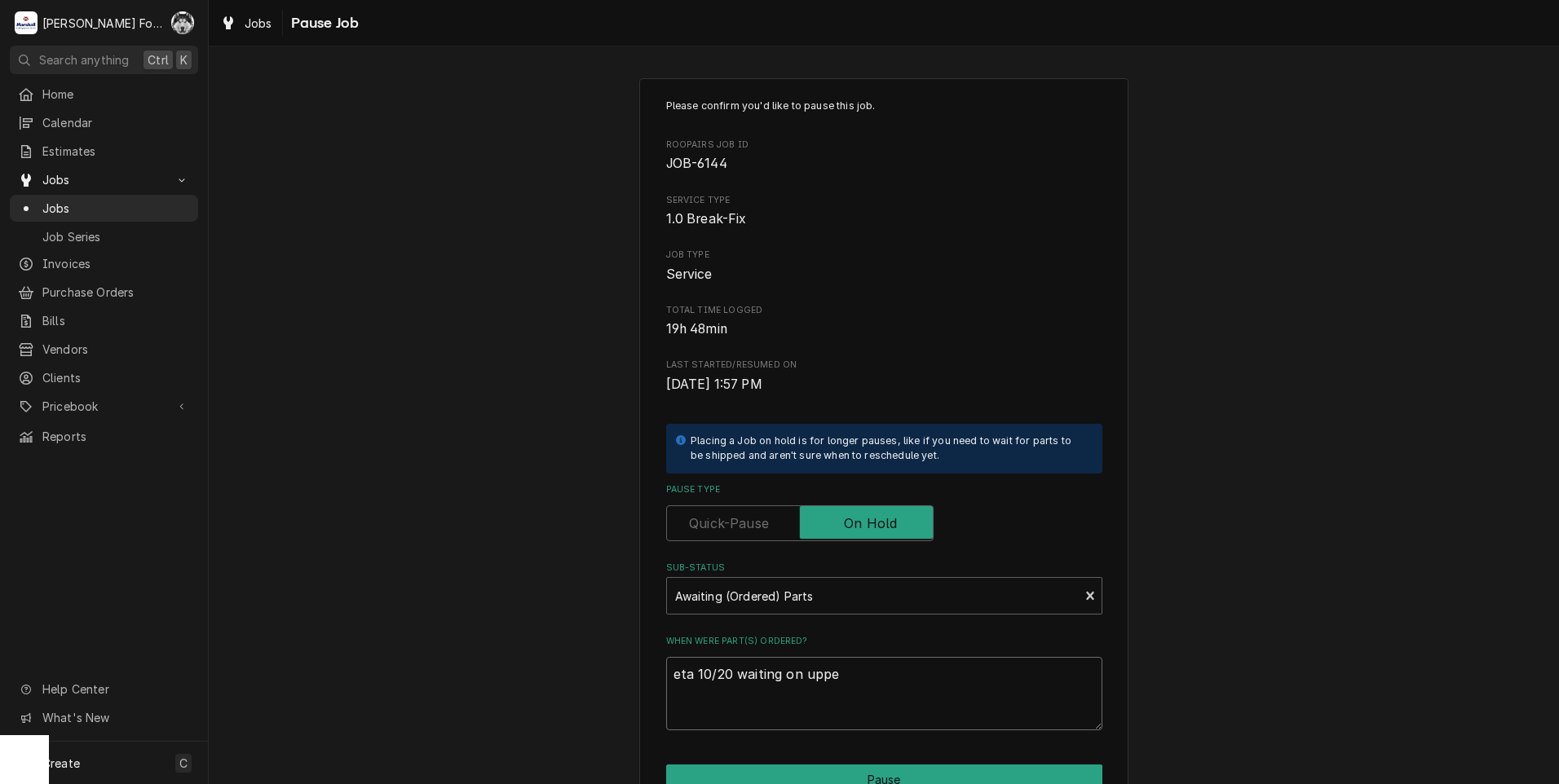
type textarea "eta 10/20 waiting on upper"
type textarea "x"
type textarea "eta 10/20 waiting on upper"
type textarea "x"
type textarea "eta 10/20 waiting on upper b"
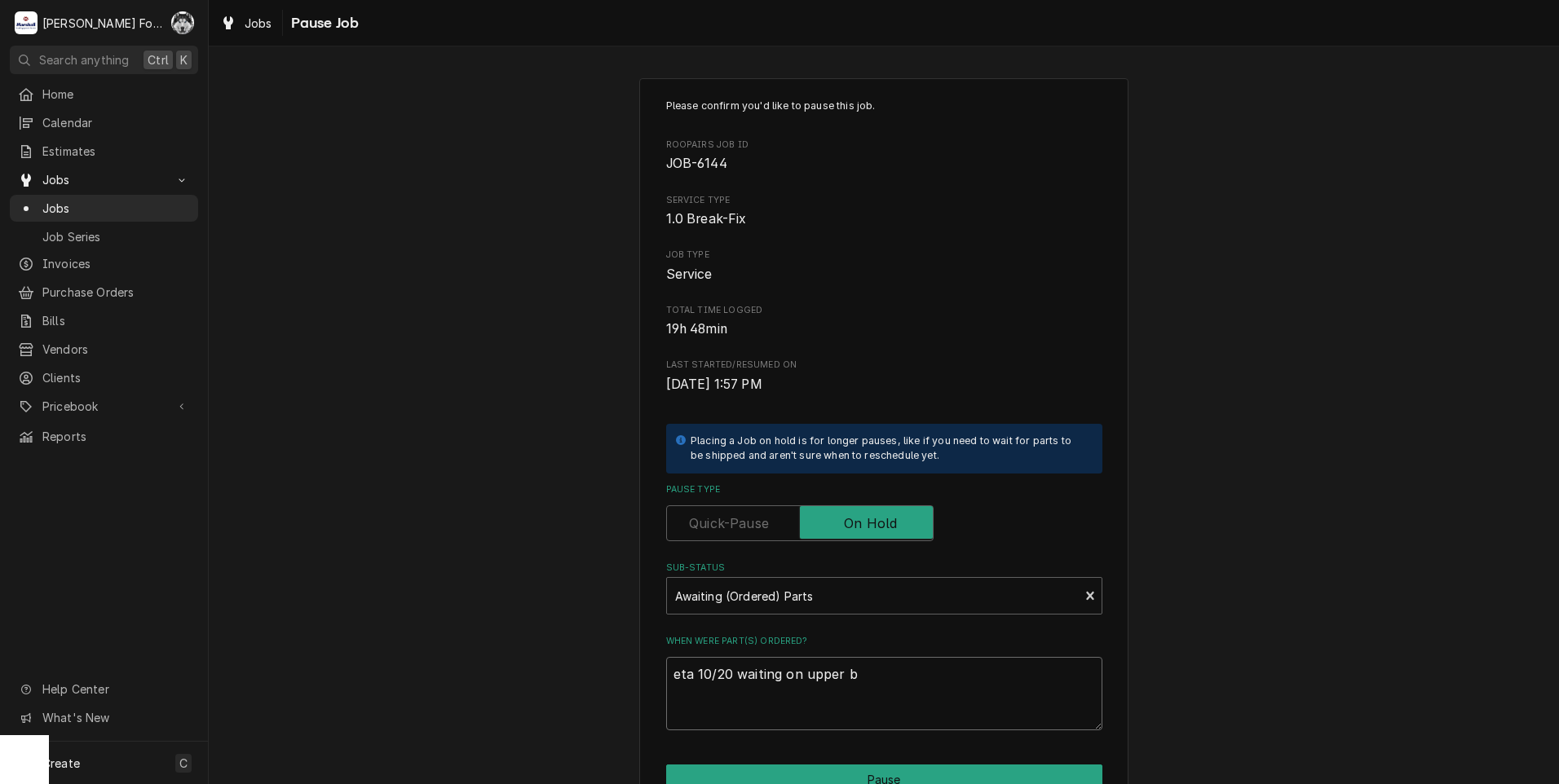
type textarea "x"
type textarea "eta 10/20 waiting on upper be"
type textarea "x"
type textarea "eta 10/20 waiting on upper bea"
type textarea "x"
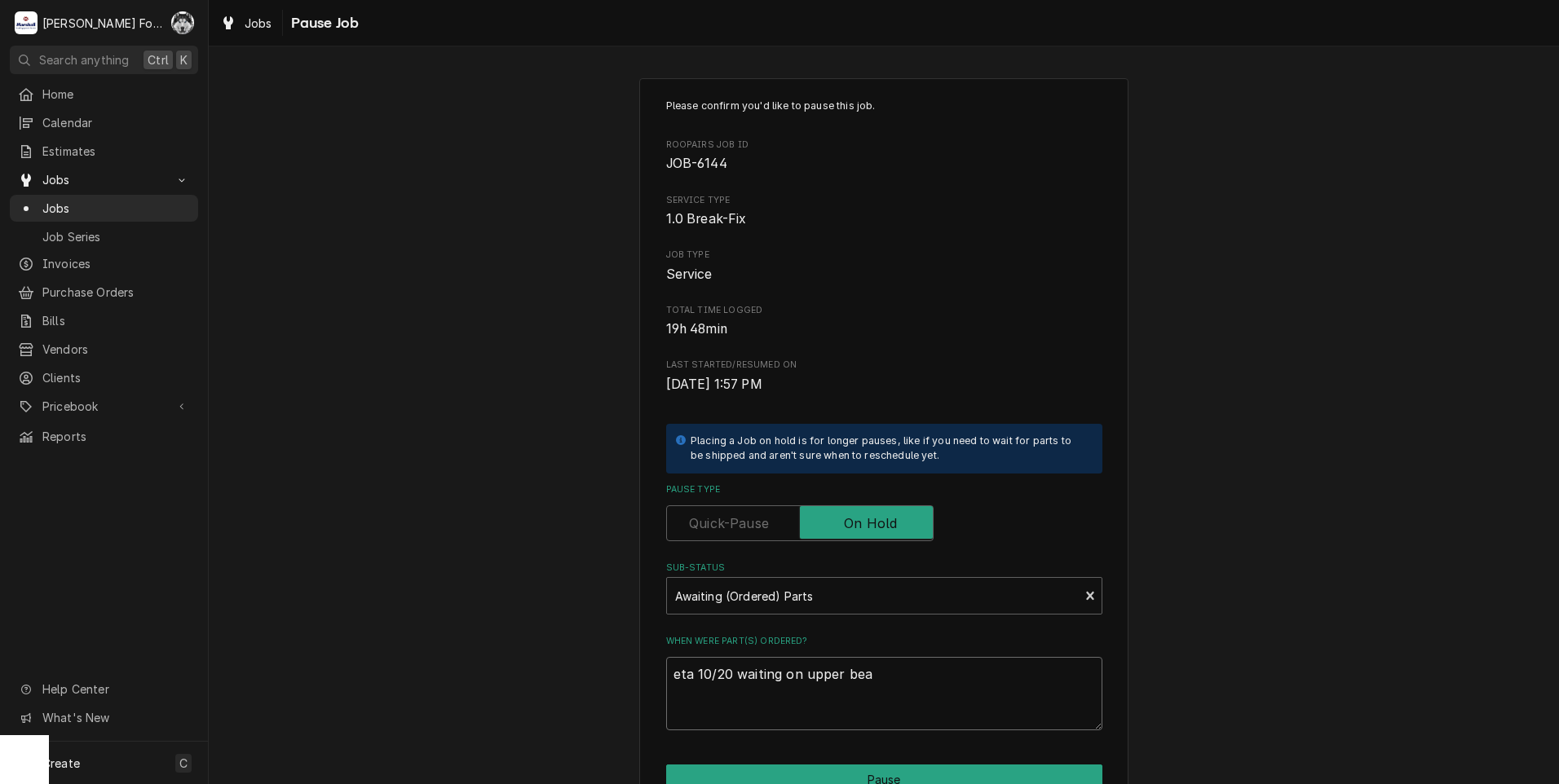
type textarea "eta 10/20 waiting on upper bear"
type textarea "x"
type textarea "eta 10/20 waiting on upper beari"
type textarea "x"
type textarea "eta 10/20 waiting on upper bearin"
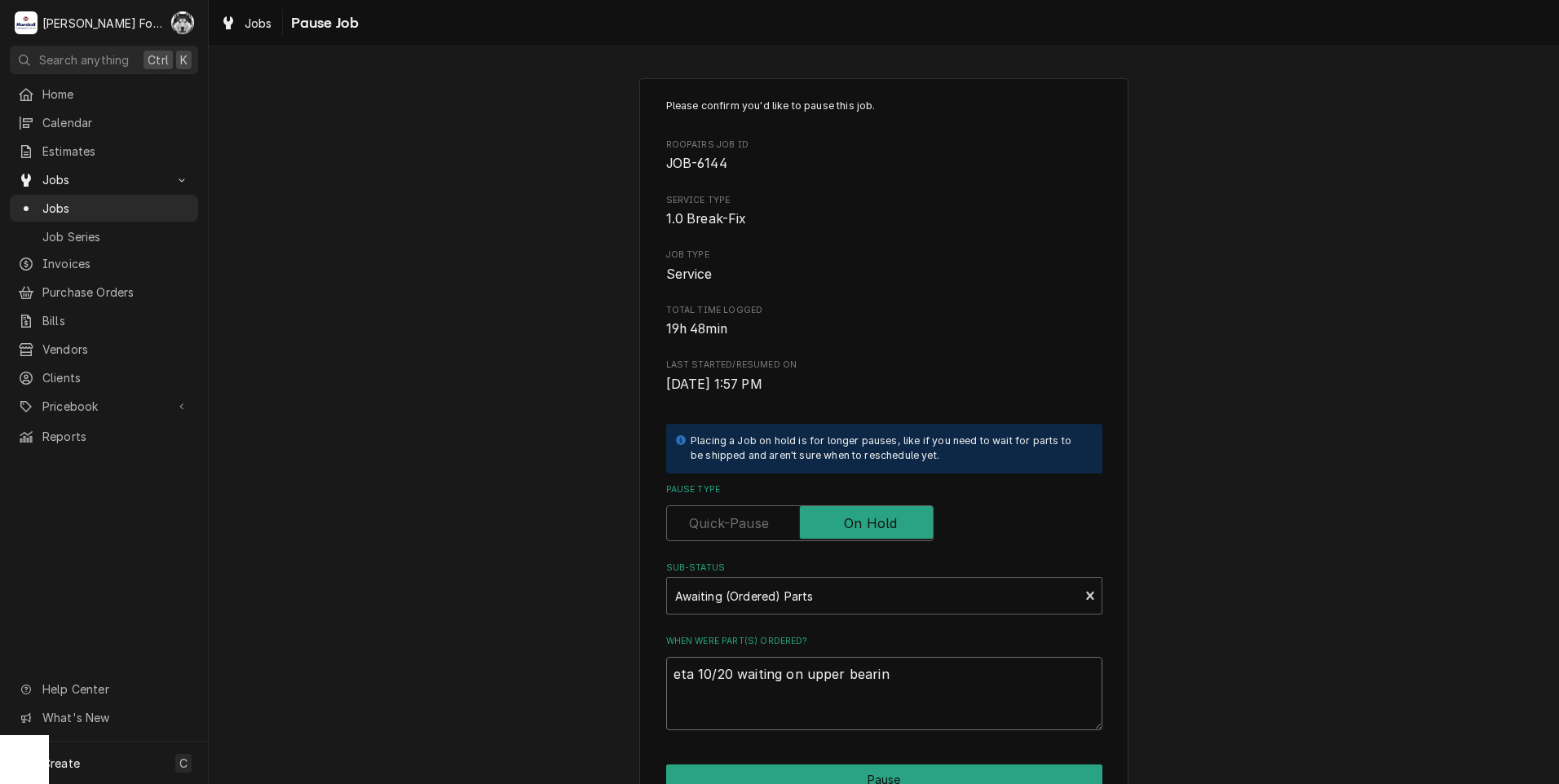
type textarea "x"
type textarea "eta 10/20 waiting on upper bearing"
type textarea "x"
type textarea "eta 10/20 waiting on upper bearing"
type textarea "x"
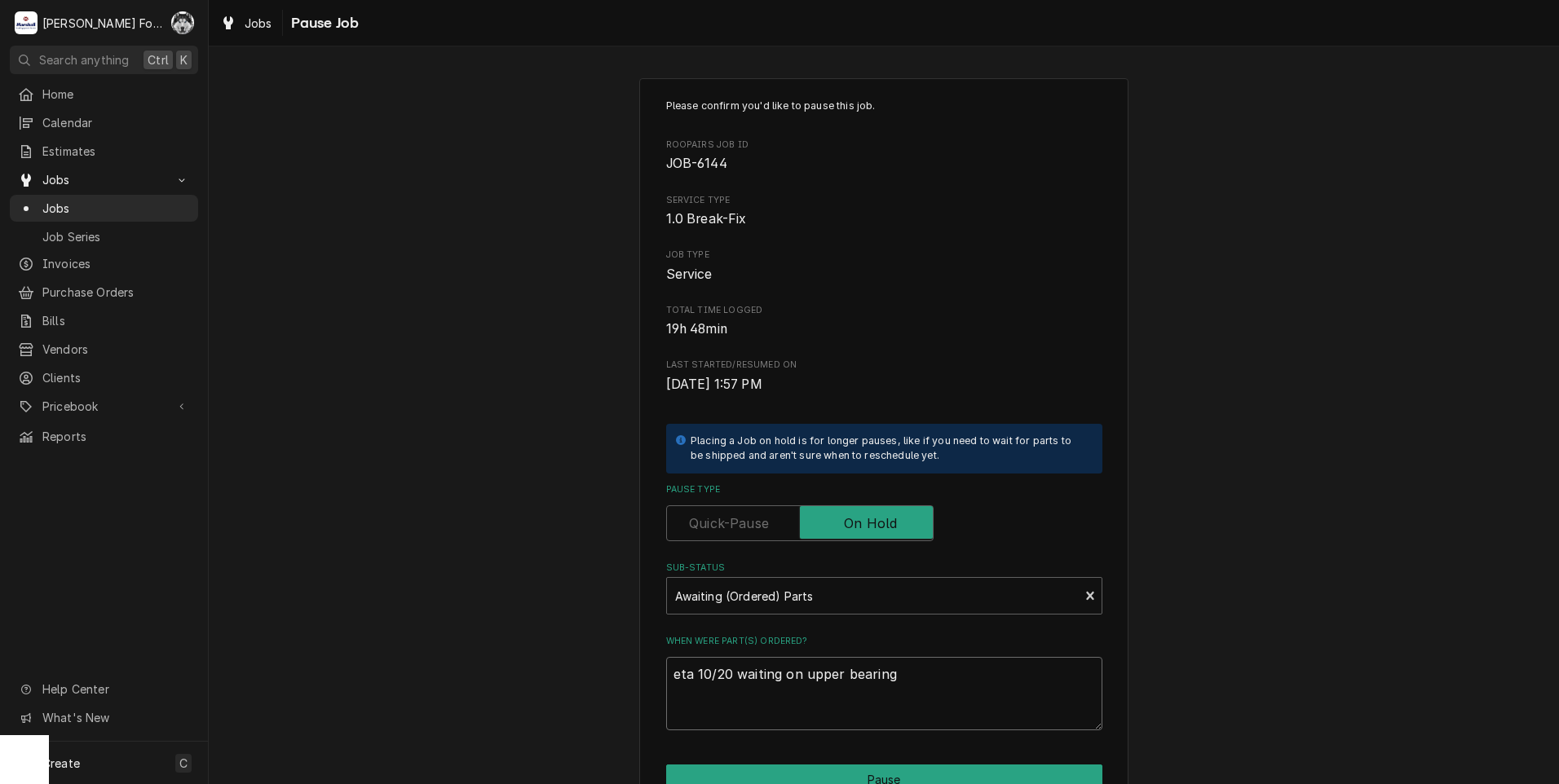
type textarea "eta 10/20 waiting on upper bearing h"
type textarea "x"
type textarea "eta 10/20 waiting on upper bearing ho"
type textarea "x"
type textarea "eta 10/20 waiting on upper bearing hou"
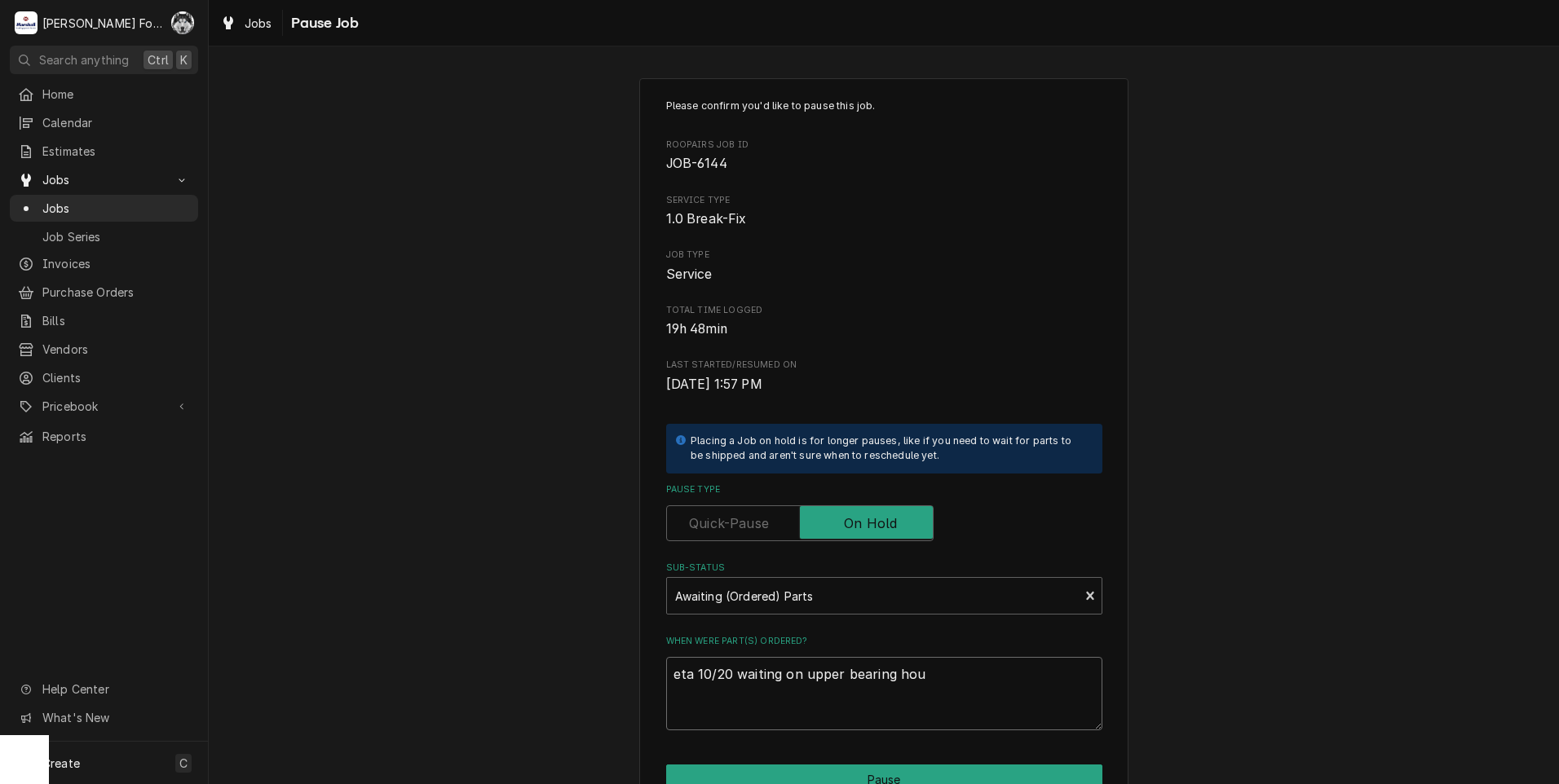
type textarea "x"
type textarea "eta 10/20 waiting on upper bearing hous"
type textarea "x"
type textarea "eta 10/20 waiting on upper bearing housi"
type textarea "x"
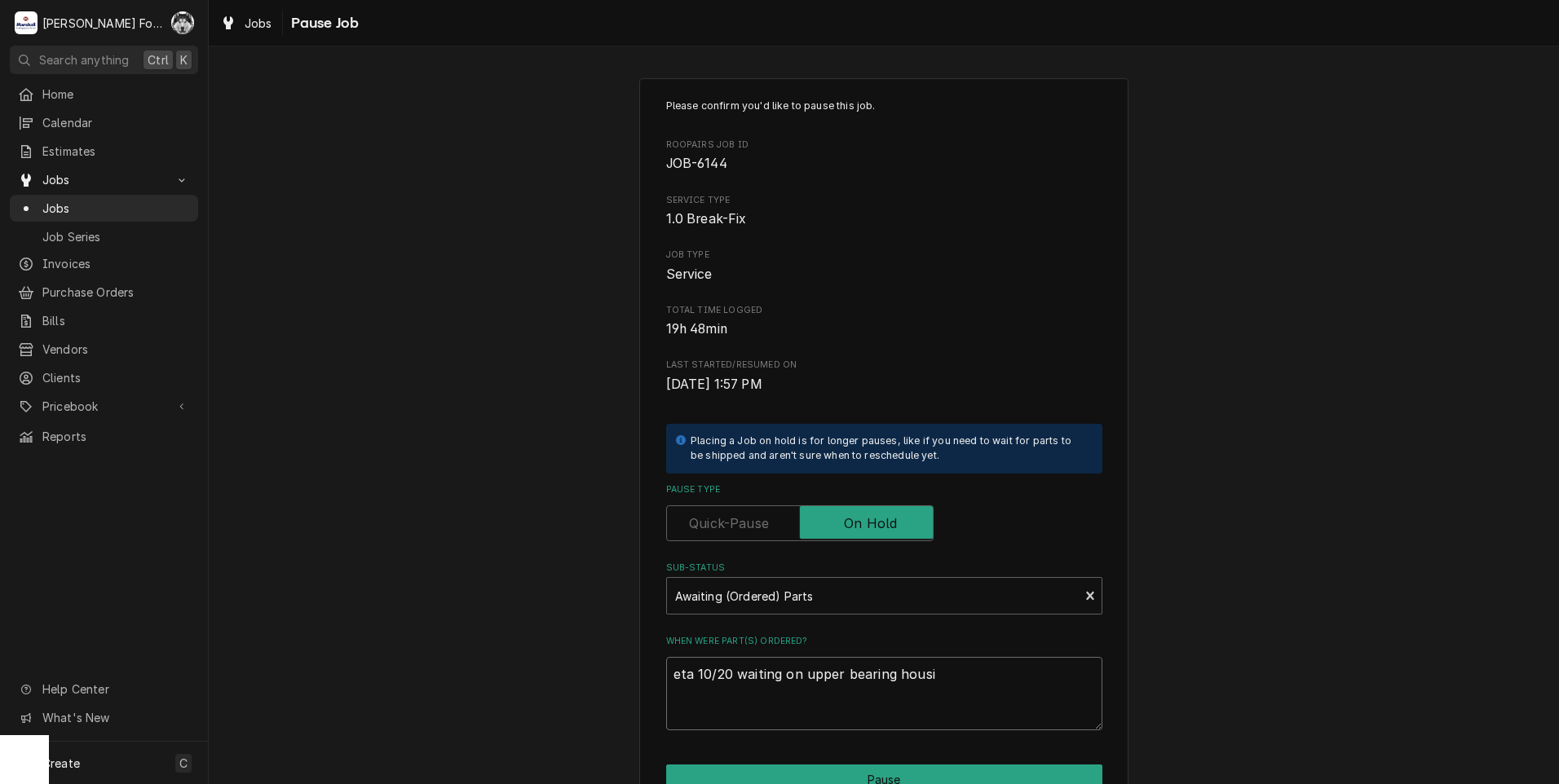
type textarea "eta 10/20 waiting on upper bearing housin"
type textarea "x"
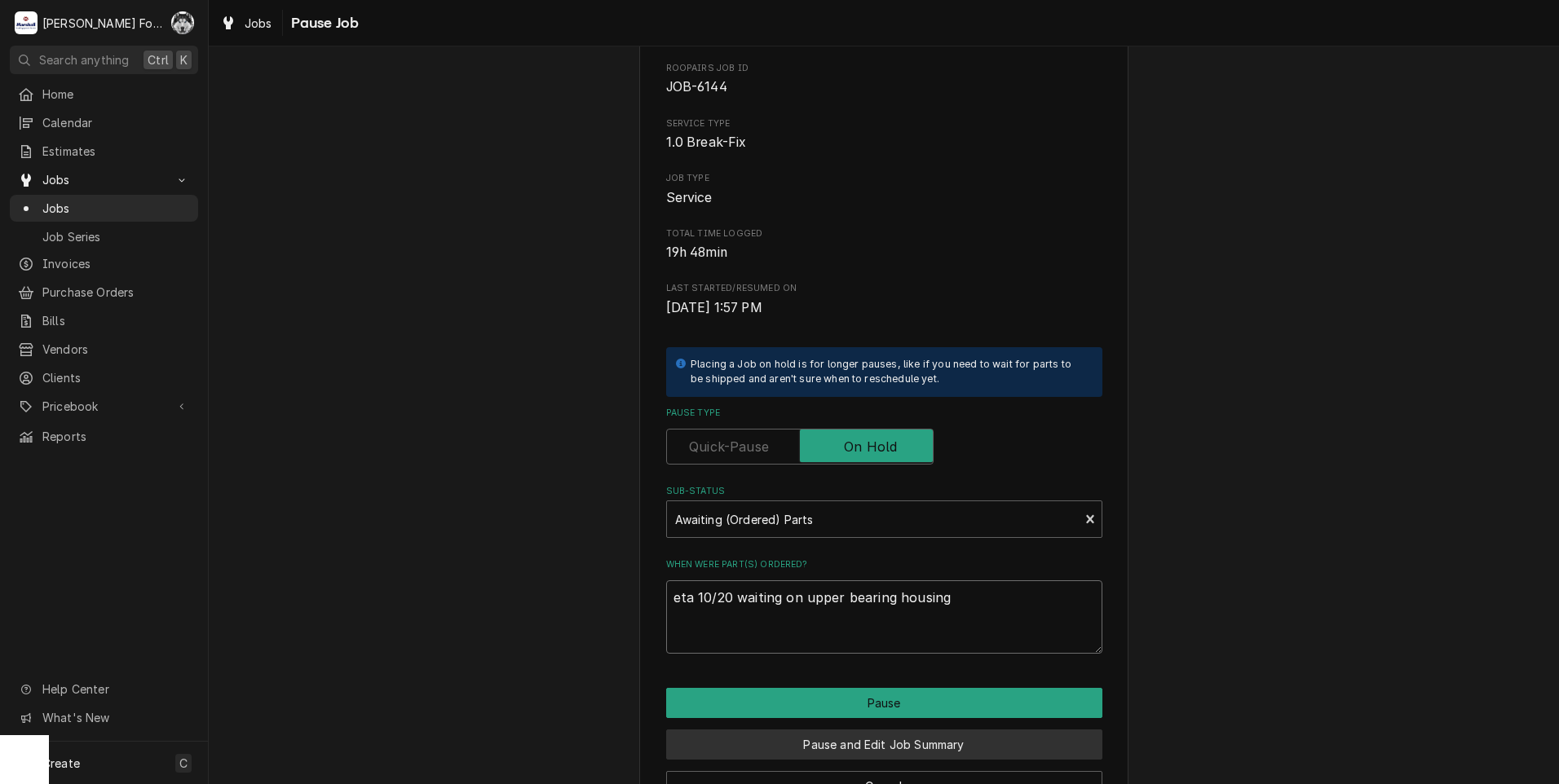
scroll to position [128, 0]
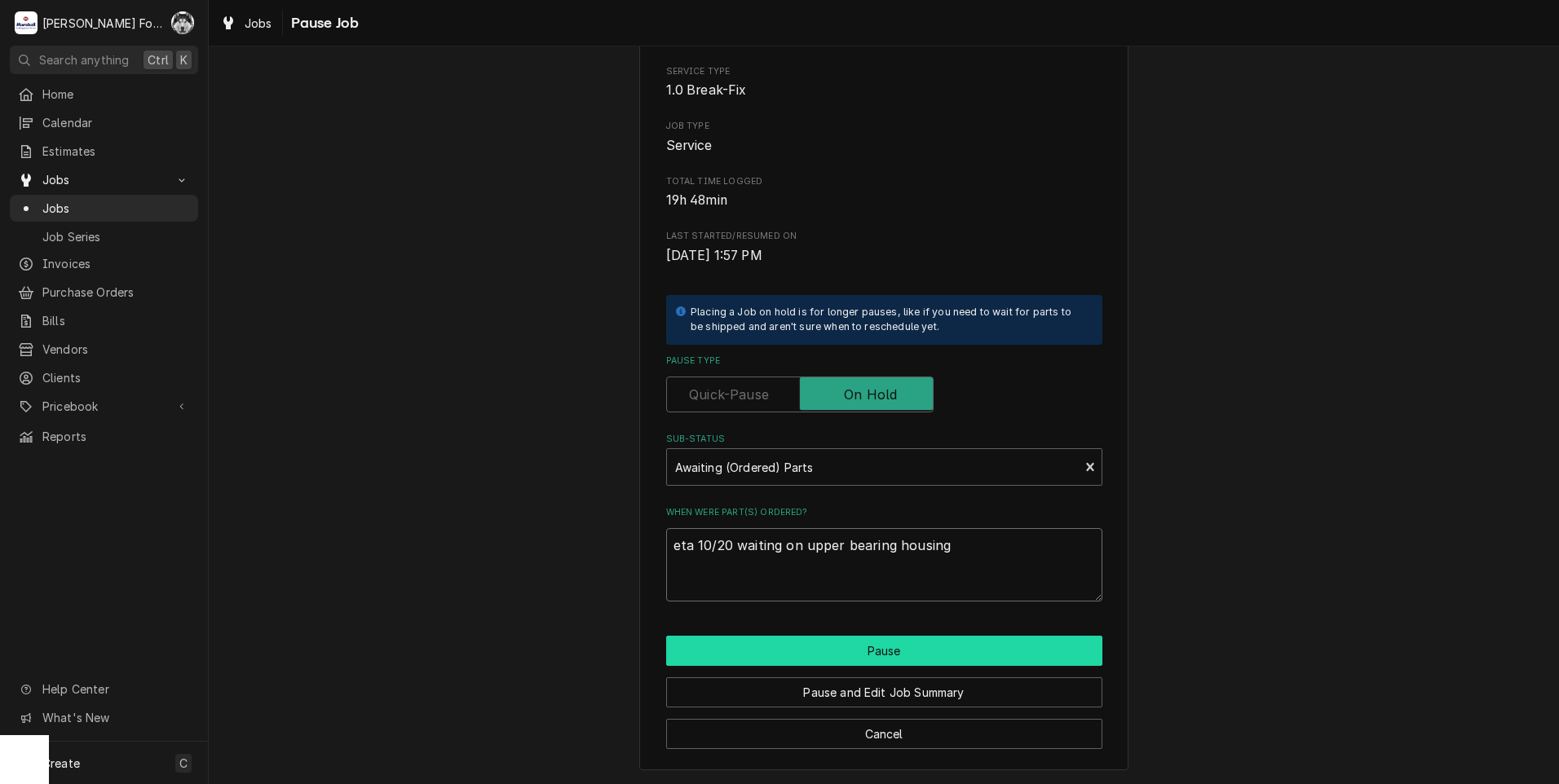
type textarea "eta 10/20 waiting on upper bearing housing"
click at [825, 649] on button "Pause" at bounding box center [884, 651] width 436 height 30
type textarea "x"
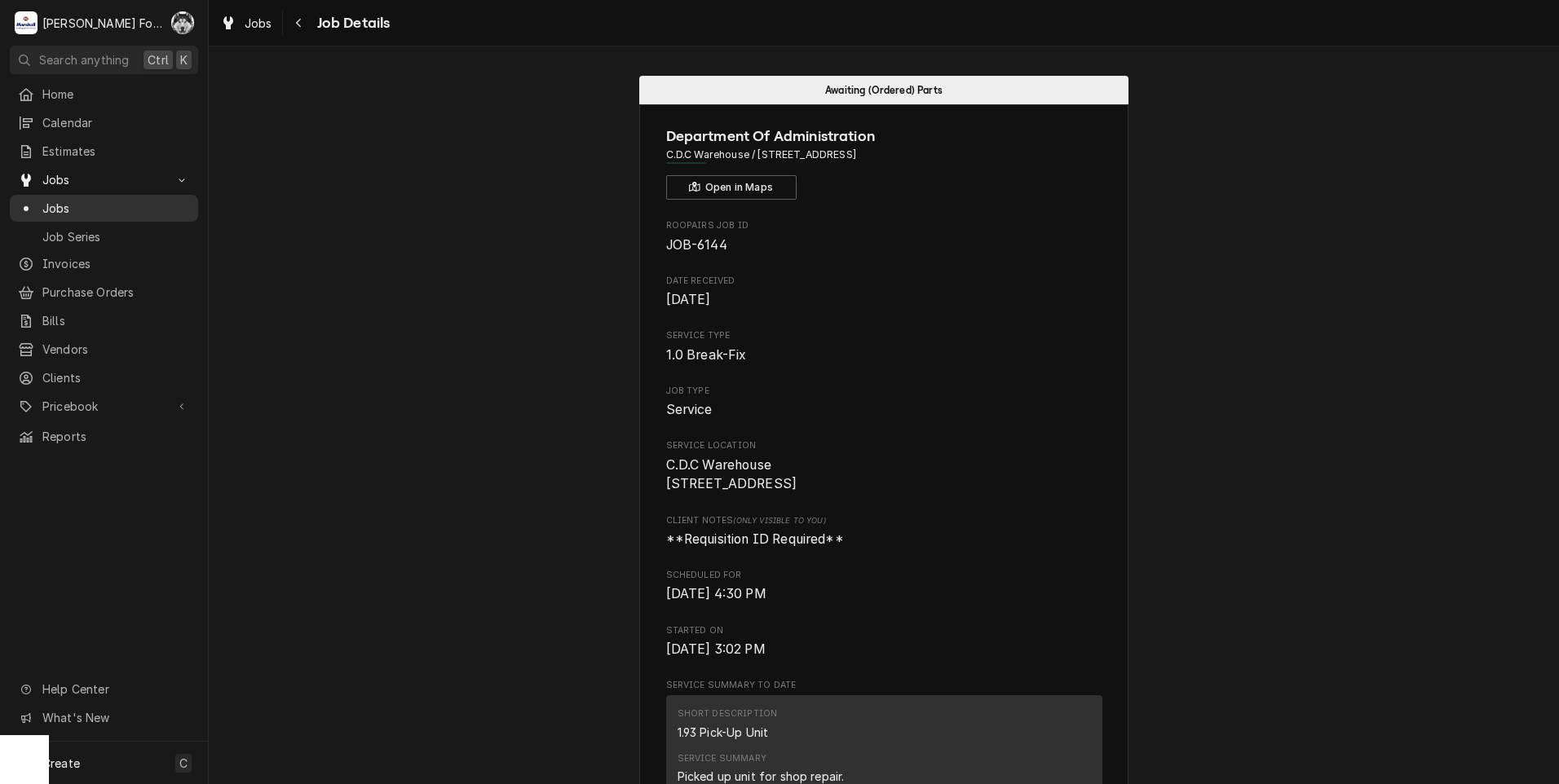
click at [51, 200] on span "Jobs" at bounding box center [115, 208] width 147 height 17
